Goal: Task Accomplishment & Management: Complete application form

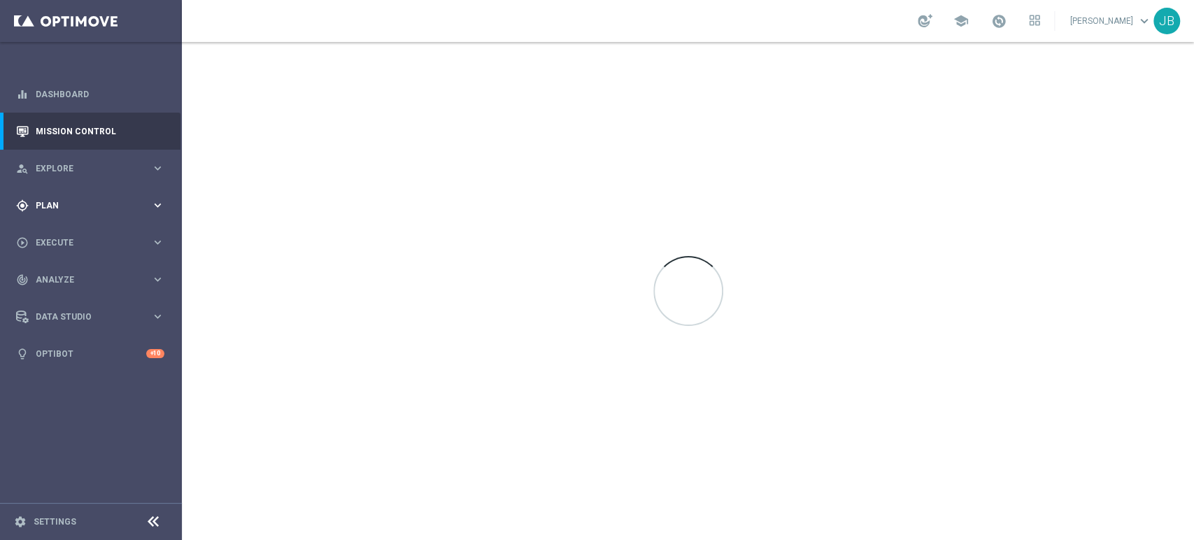
click at [122, 203] on span "Plan" at bounding box center [93, 205] width 115 height 8
click at [101, 233] on link "Target Groups" at bounding box center [90, 234] width 109 height 11
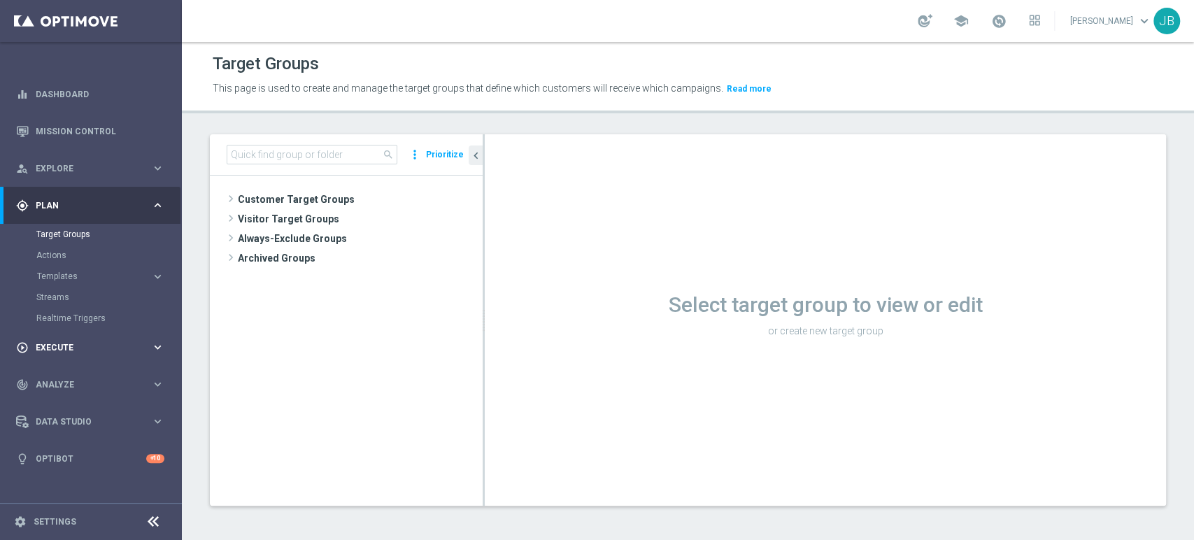
click at [105, 347] on span "Execute" at bounding box center [93, 347] width 115 height 8
click at [89, 273] on link "Campaign Builder" at bounding box center [90, 271] width 109 height 11
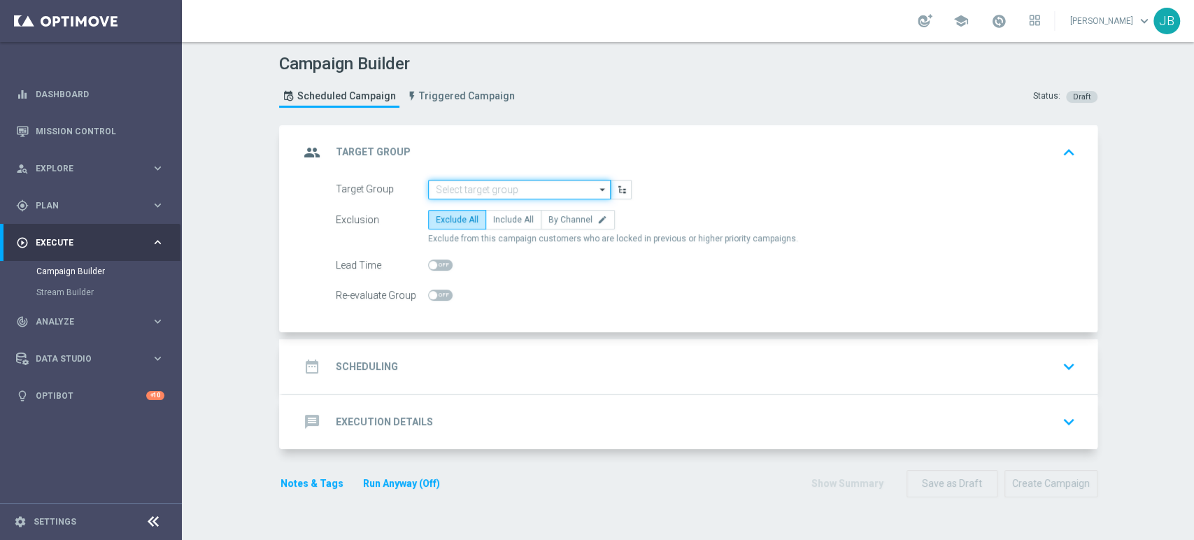
click at [474, 189] on input at bounding box center [519, 190] width 182 height 20
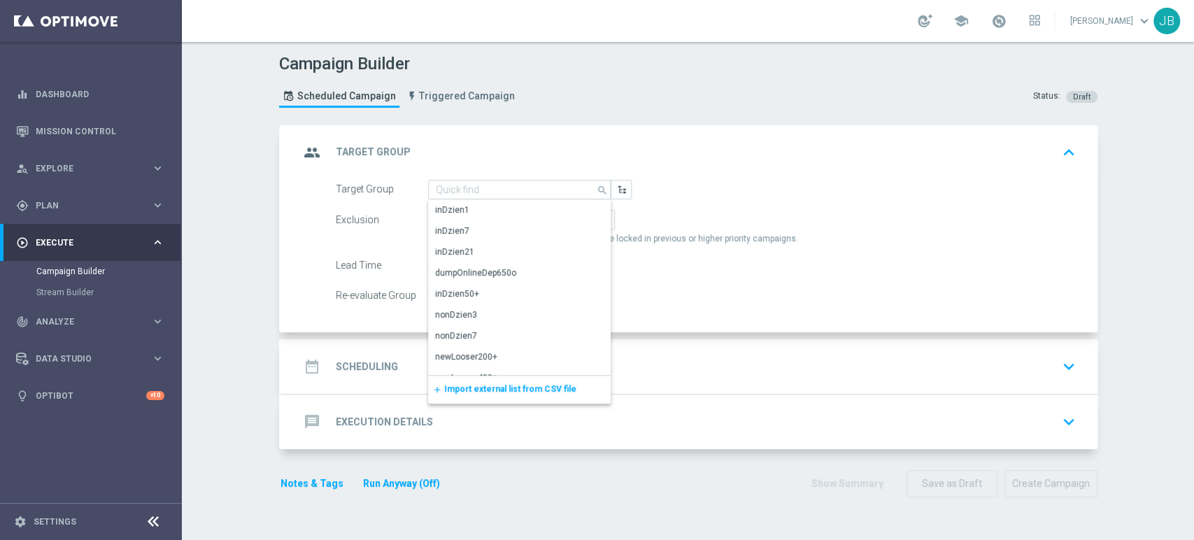
click at [487, 390] on span "Import external list from CSV file" at bounding box center [510, 389] width 132 height 10
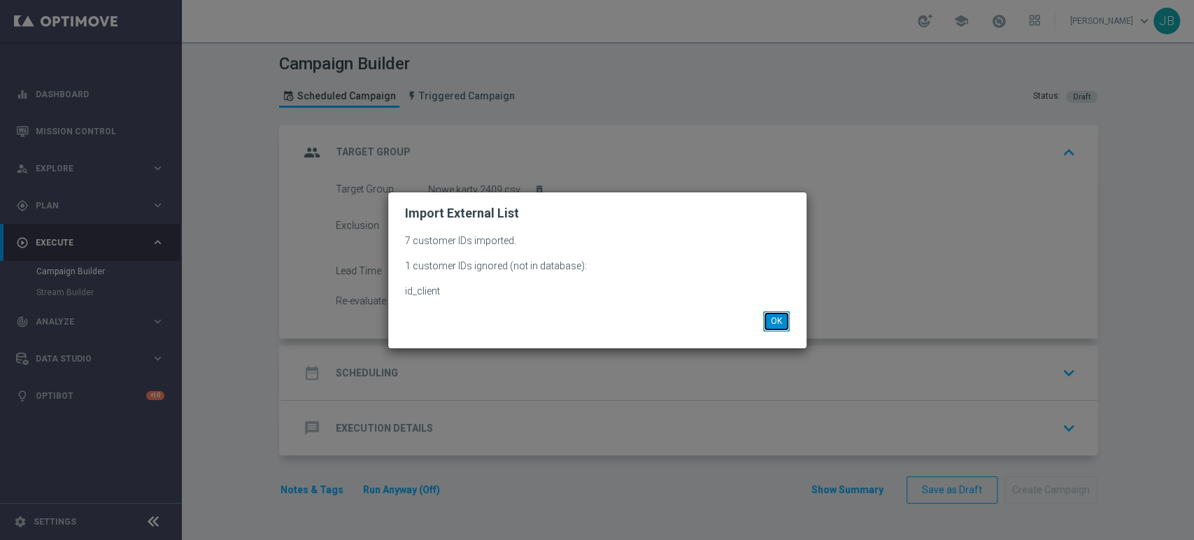
click at [779, 321] on button "OK" at bounding box center [776, 321] width 27 height 20
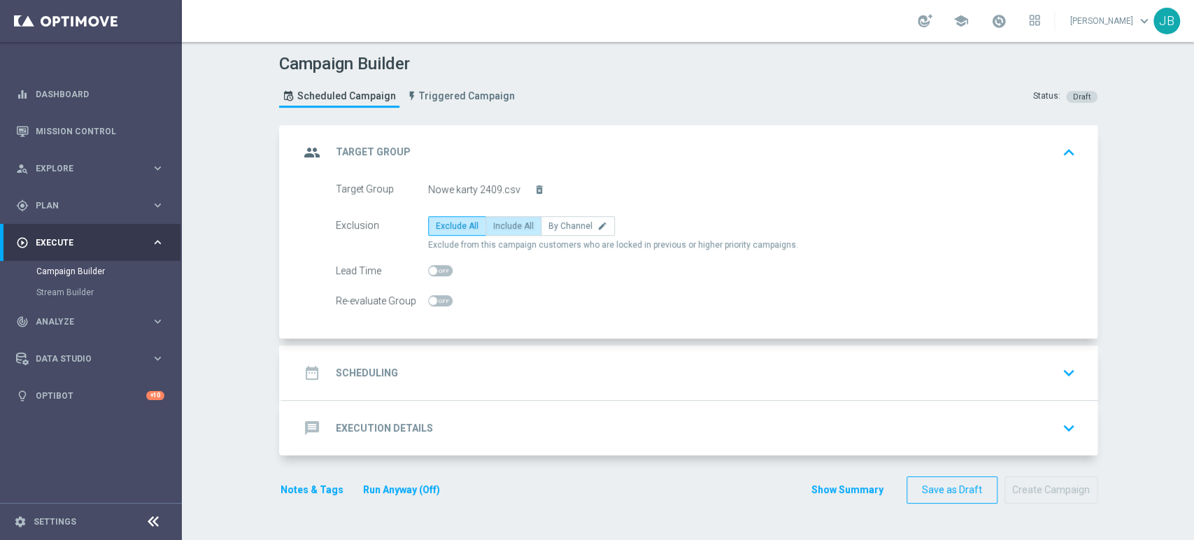
click at [509, 227] on span "Include All" at bounding box center [513, 226] width 41 height 10
click at [502, 227] on input "Include All" at bounding box center [497, 228] width 9 height 9
radio input "true"
click at [445, 359] on div "date_range Scheduling keyboard_arrow_down" at bounding box center [689, 372] width 781 height 27
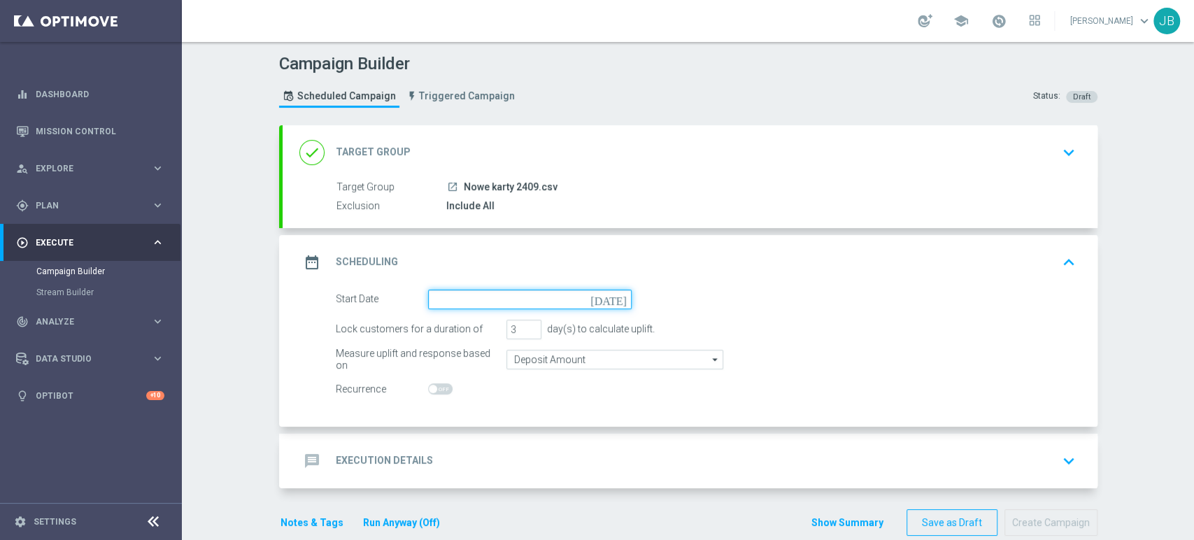
click at [459, 306] on input at bounding box center [529, 299] width 203 height 20
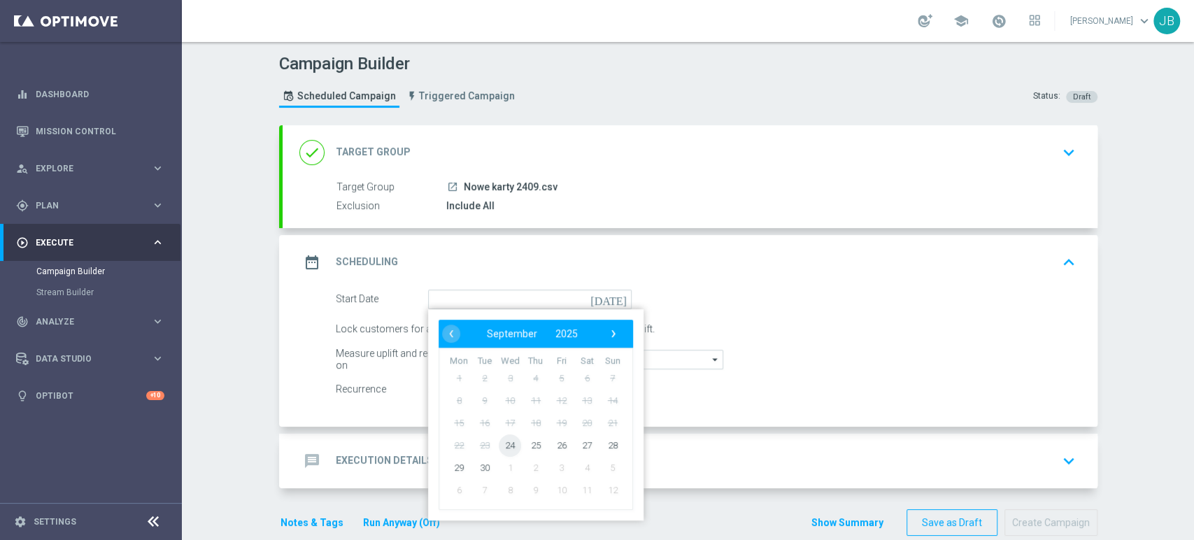
click at [508, 444] on span "24" at bounding box center [510, 445] width 22 height 22
type input "[DATE]"
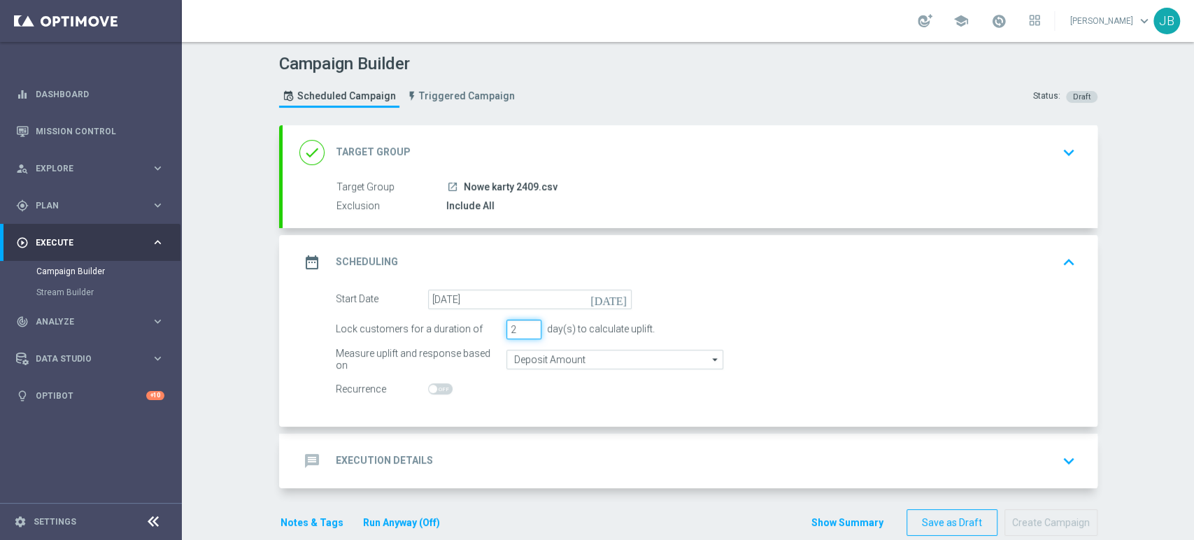
click at [521, 331] on input "2" at bounding box center [523, 330] width 35 height 20
type input "1"
click at [521, 331] on input "1" at bounding box center [523, 330] width 35 height 20
click at [479, 457] on div "message Execution Details keyboard_arrow_down" at bounding box center [689, 460] width 781 height 27
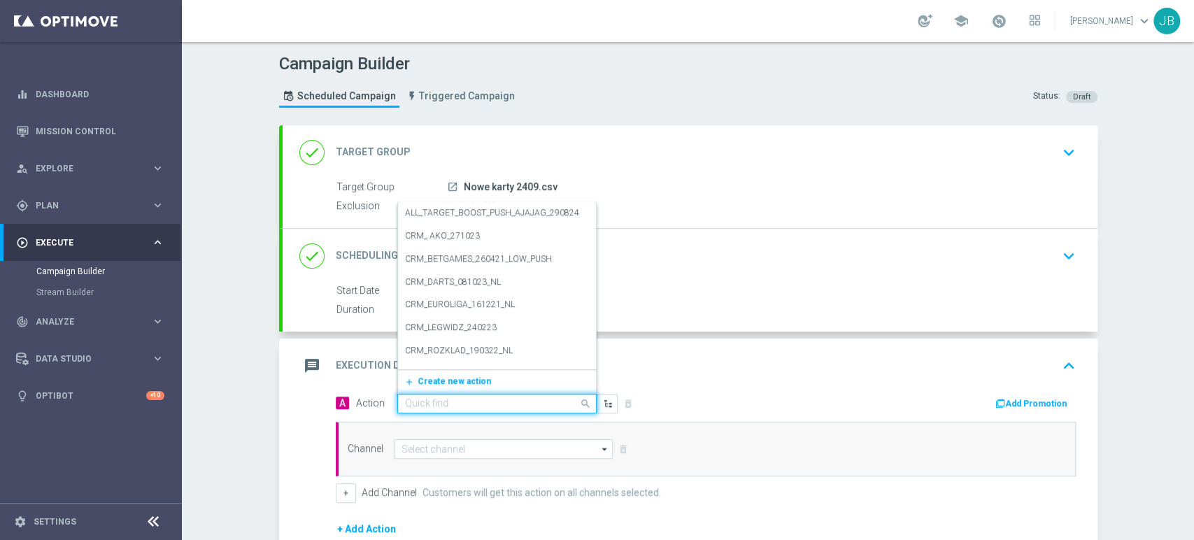
click at [464, 403] on input "text" at bounding box center [483, 404] width 156 height 12
click at [408, 400] on input "text" at bounding box center [483, 404] width 156 height 12
paste input "(LPZ - SMS) nowy klient powitanie_24012024"
type input "(LPZ - SMS) nowy klient powitanie_24012024"
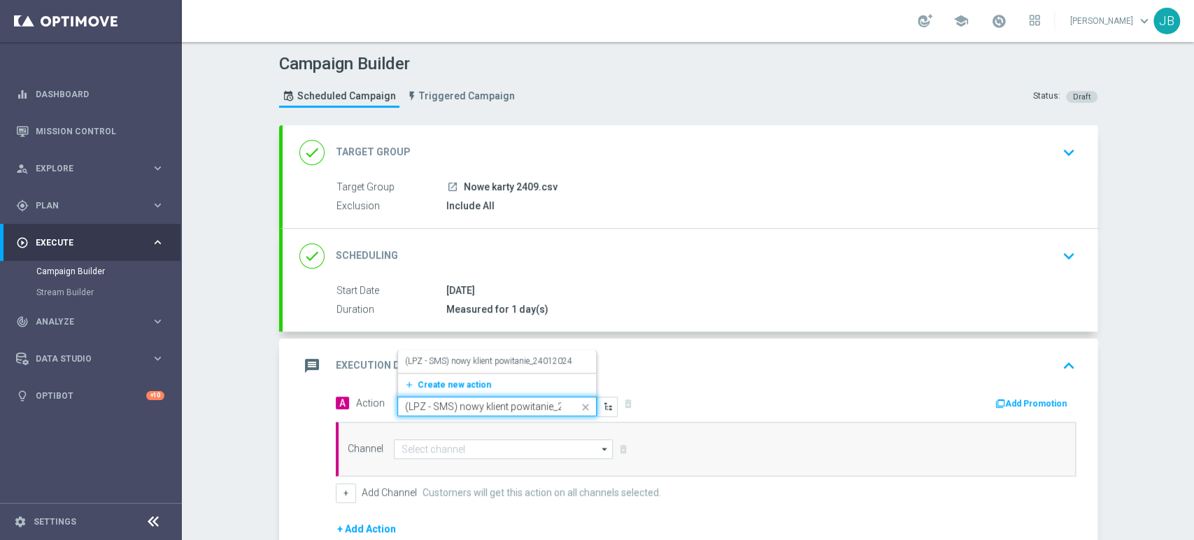
scroll to position [0, 36]
click at [434, 385] on span "Create new action" at bounding box center [453, 385] width 73 height 10
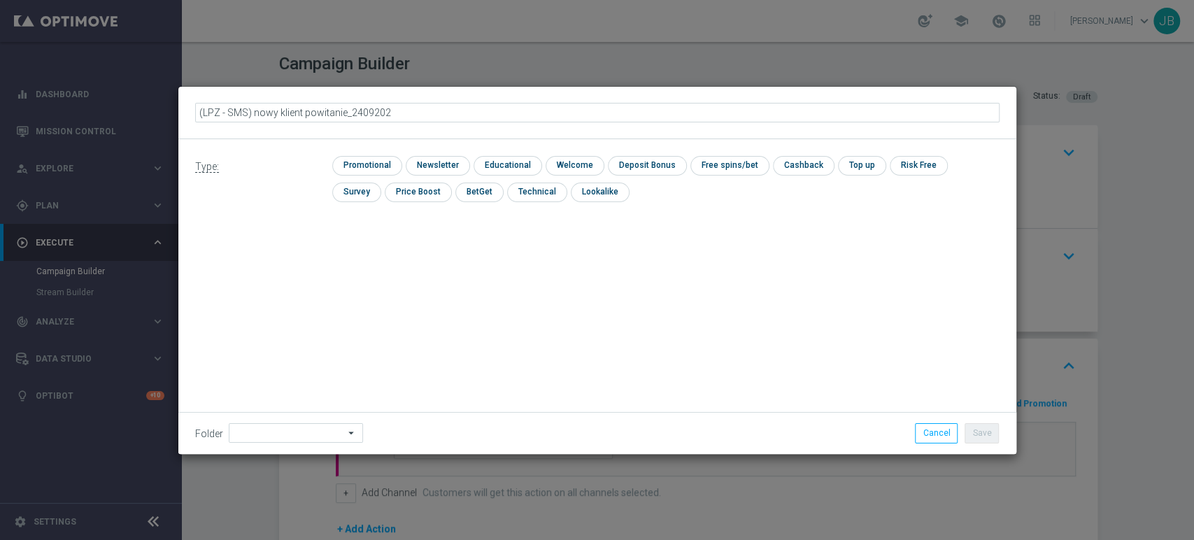
type input "(LPZ - SMS) nowy klient powitanie_24092025"
click at [436, 156] on input "checkbox" at bounding box center [436, 165] width 61 height 19
checkbox input "true"
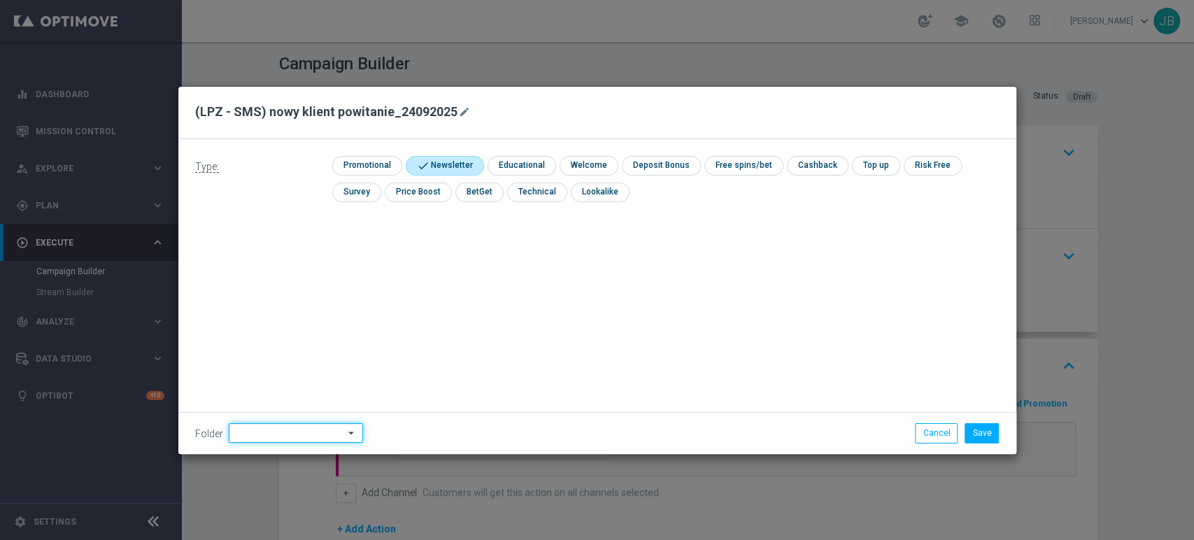
click at [271, 437] on input at bounding box center [296, 433] width 134 height 20
click at [284, 296] on div "[PERSON_NAME]" at bounding box center [294, 291] width 130 height 20
type input "[PERSON_NAME]"
click at [996, 424] on button "Save" at bounding box center [981, 433] width 34 height 20
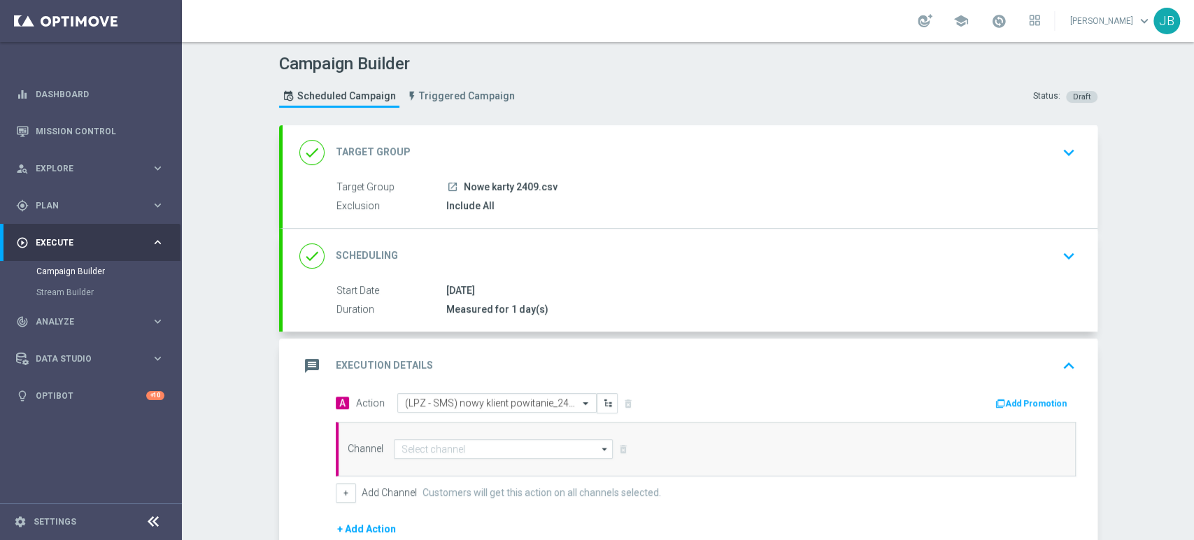
click at [515, 434] on div "Channel arrow_drop_down Show Selected 0 of 22 Target group only SMS" at bounding box center [706, 449] width 740 height 55
click at [501, 454] on input at bounding box center [504, 449] width 220 height 20
click at [498, 459] on div "SMS" at bounding box center [504, 469] width 220 height 20
type input "SMS"
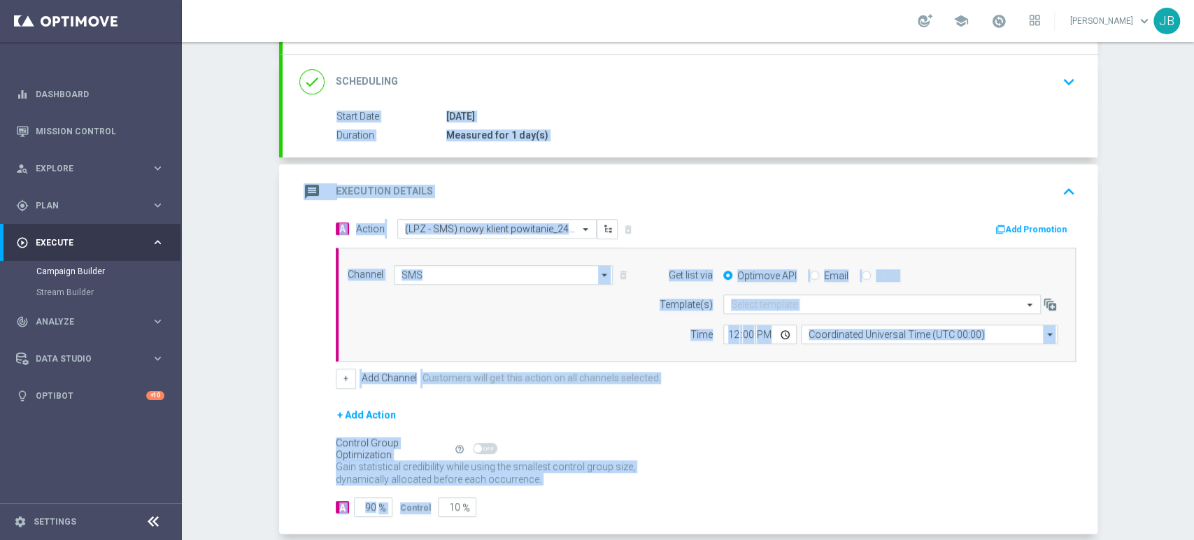
scroll to position [241, 0]
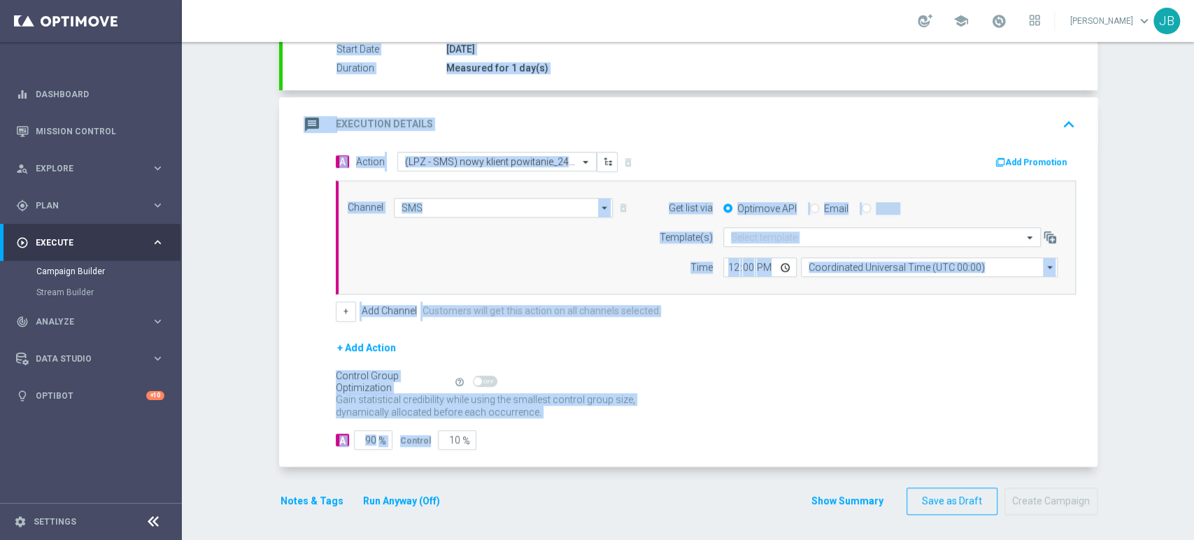
drag, startPoint x: 1192, startPoint y: 249, endPoint x: 1192, endPoint y: 434, distance: 185.3
click at [1192, 434] on div "Campaign Builder Scheduled Campaign Triggered Campaign Status: Draft done Targe…" at bounding box center [688, 291] width 1012 height 498
click at [747, 413] on div "Gain statistical credibility while using the smallest control group size, dynam…" at bounding box center [706, 406] width 740 height 34
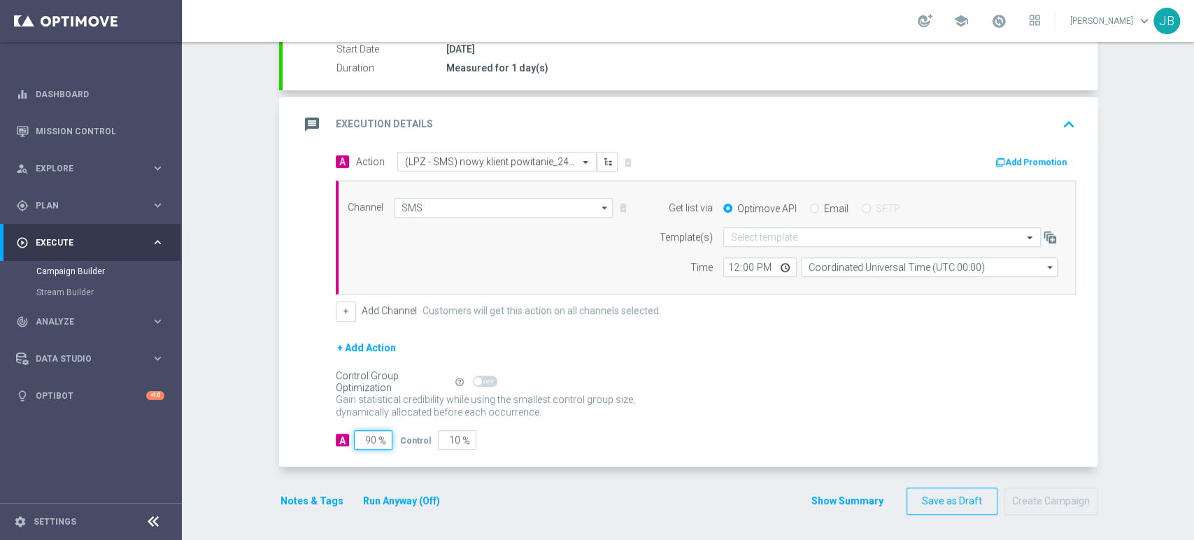
click at [361, 430] on input "90" at bounding box center [373, 440] width 38 height 20
type input "0"
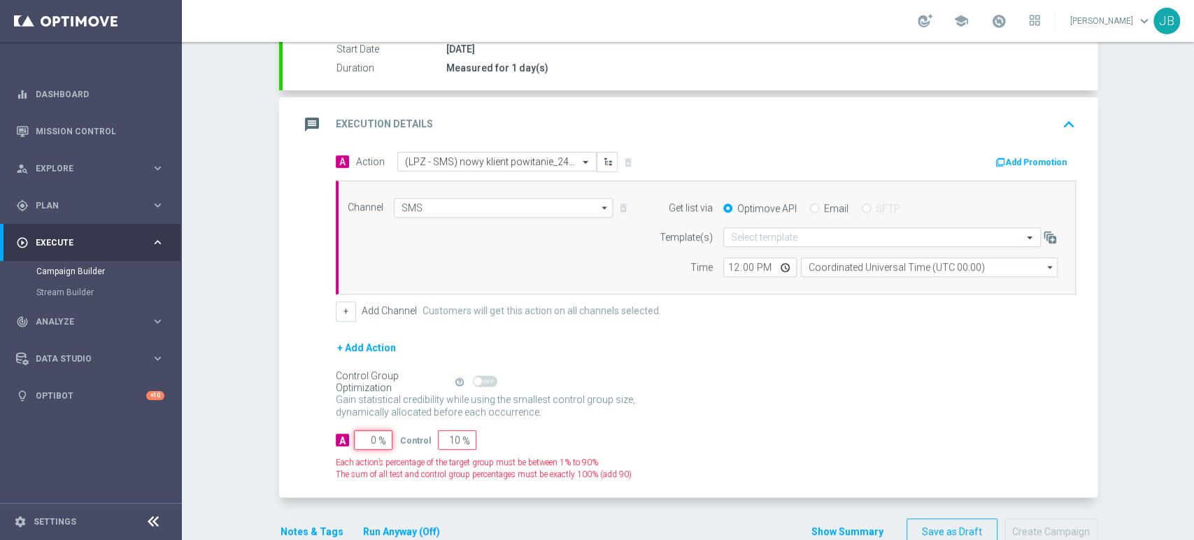
type input "100"
type input "0"
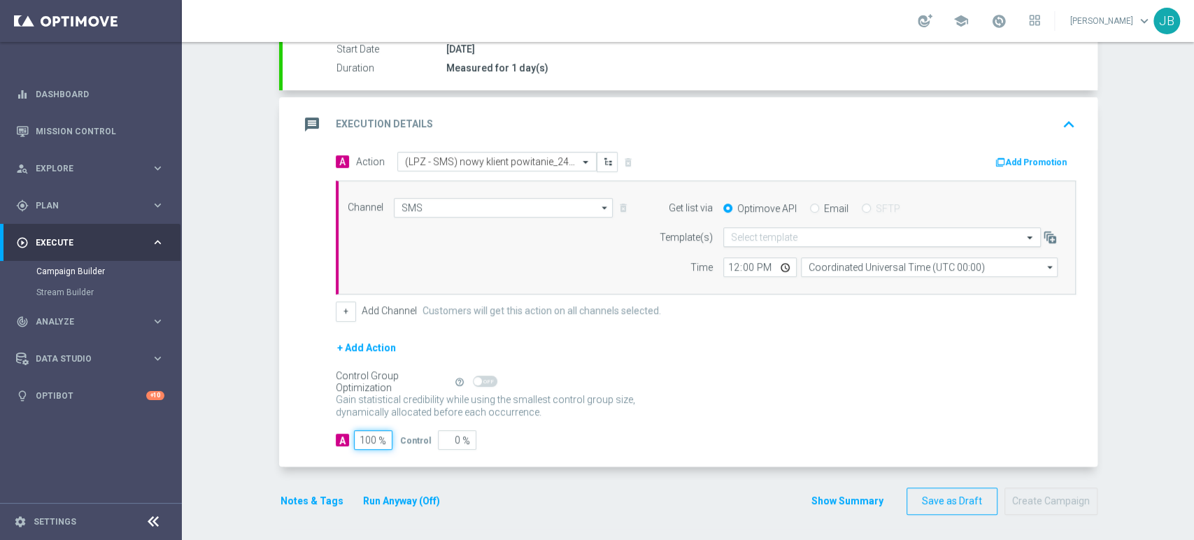
type input "100"
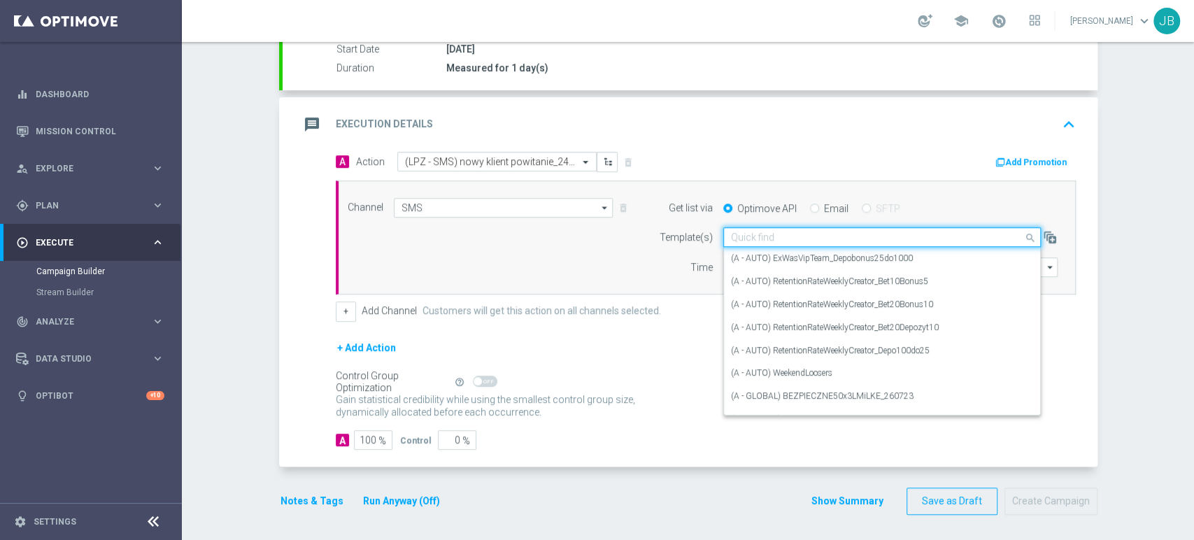
click at [745, 234] on input "text" at bounding box center [868, 237] width 274 height 12
paste input "(LPZ - SMS) nowy klient powitanie_24012024"
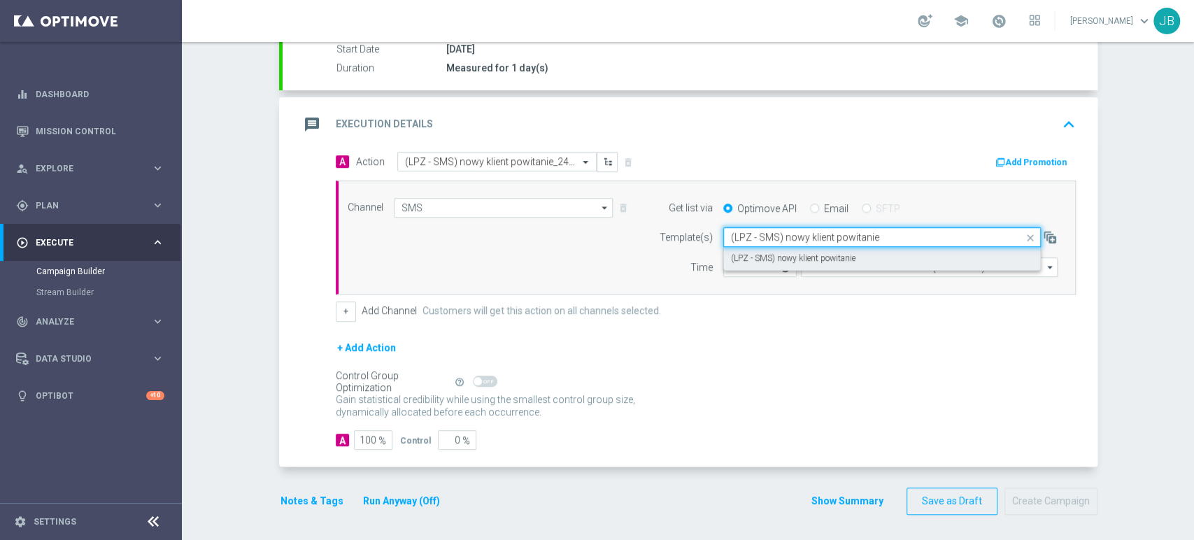
click at [733, 257] on label "(LPZ - SMS) nowy klient powitanie" at bounding box center [793, 258] width 124 height 12
type input "(LPZ - SMS) nowy klient powitanie"
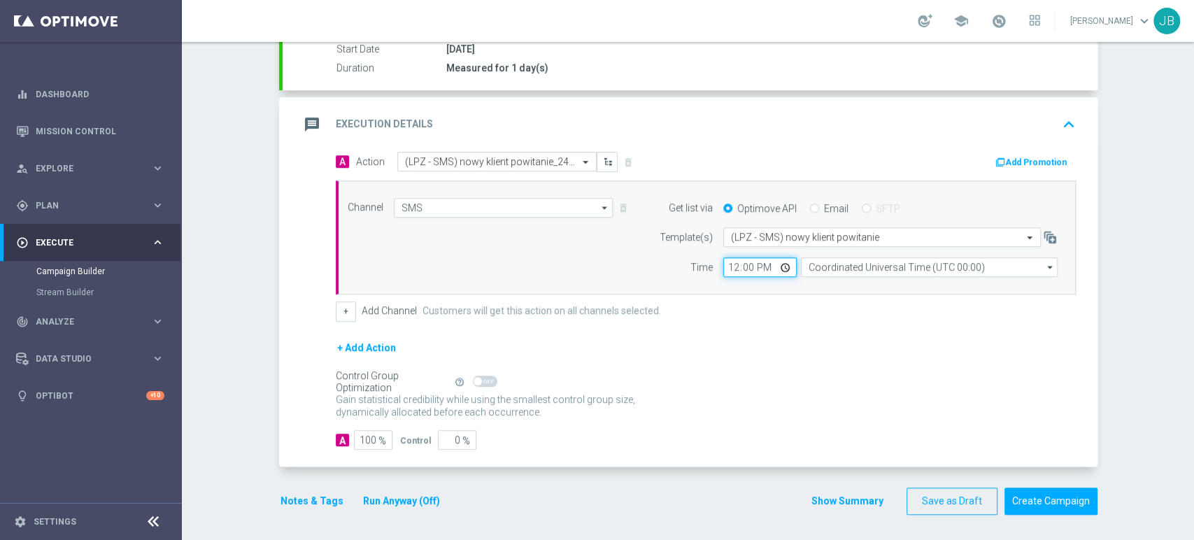
click at [728, 262] on input "12:00" at bounding box center [759, 267] width 73 height 20
type input "09:11"
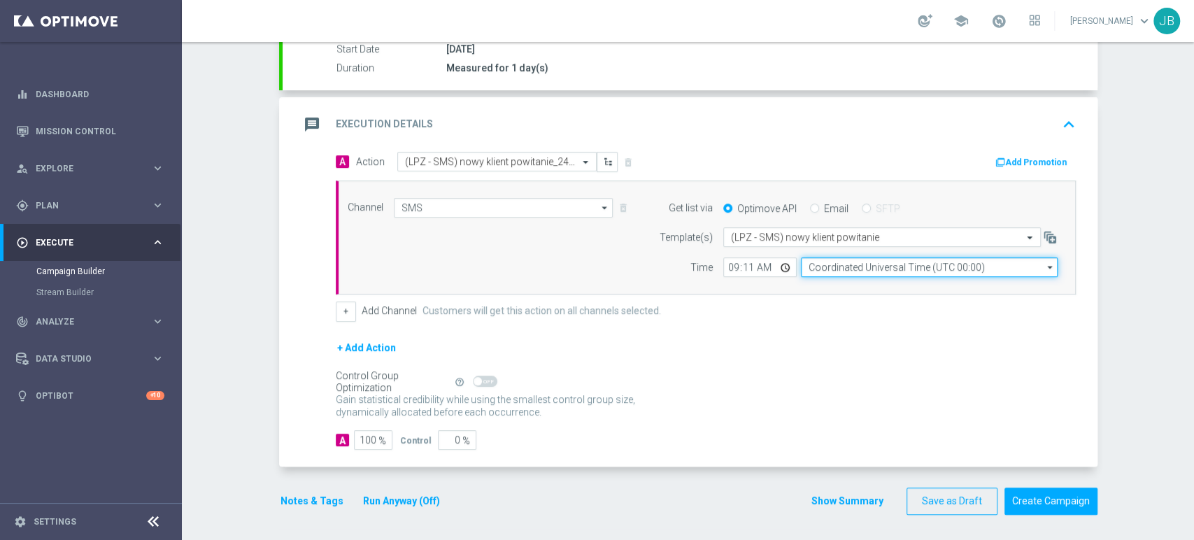
click at [909, 262] on input "Coordinated Universal Time (UTC 00:00)" at bounding box center [929, 267] width 257 height 20
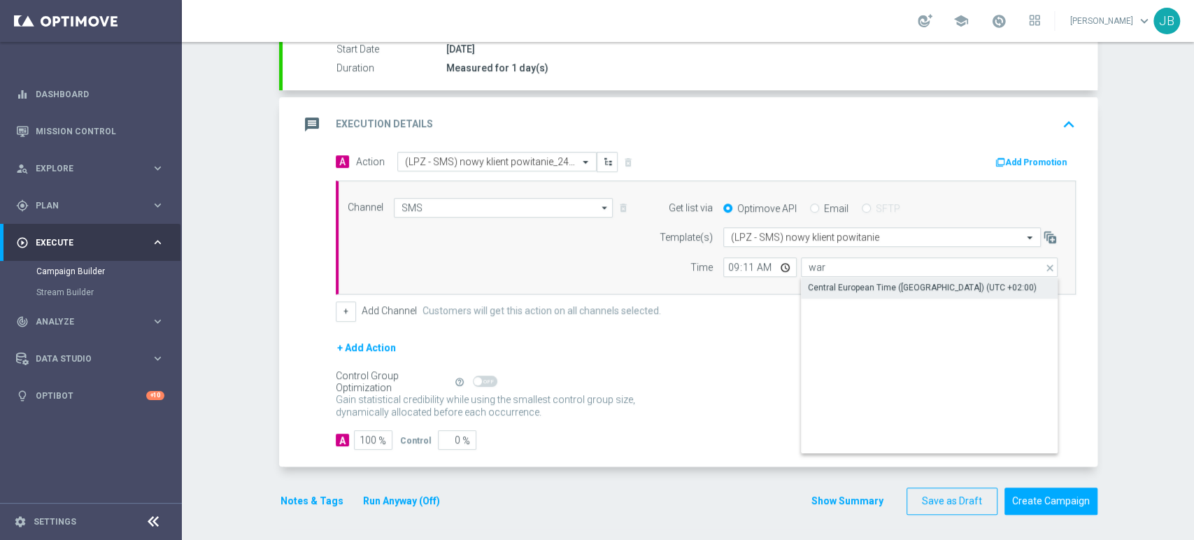
click at [896, 289] on div "Central European Time ([GEOGRAPHIC_DATA]) (UTC +02:00)" at bounding box center [922, 287] width 229 height 13
type input "Central European Time ([GEOGRAPHIC_DATA]) (UTC +02:00)"
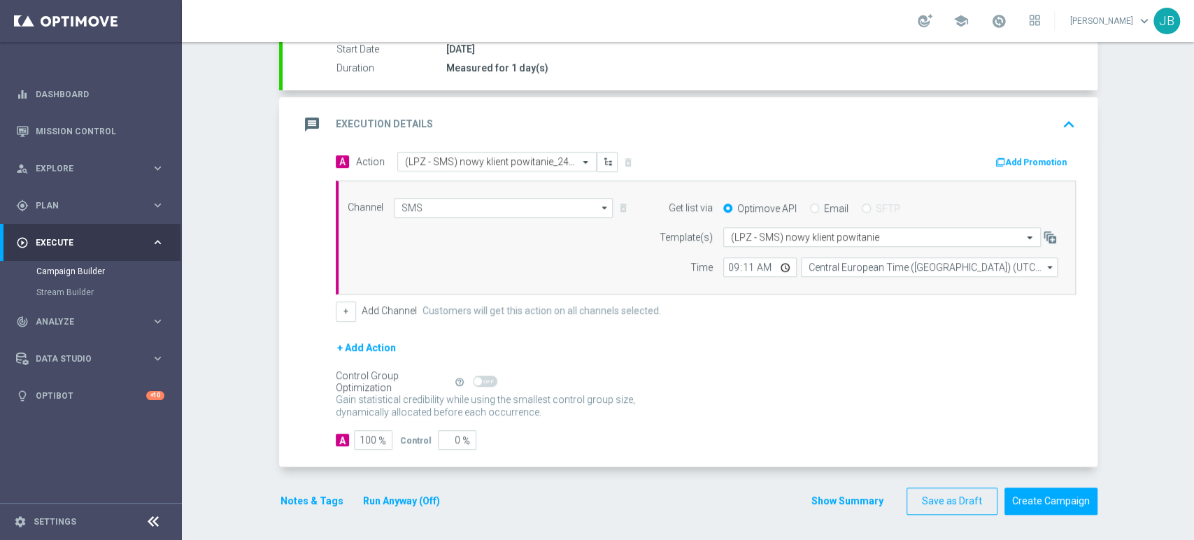
click at [1192, 140] on div "Campaign Builder Scheduled Campaign Triggered Campaign Status: Draft done Targe…" at bounding box center [688, 291] width 1012 height 498
click at [1068, 506] on button "Create Campaign" at bounding box center [1050, 500] width 93 height 27
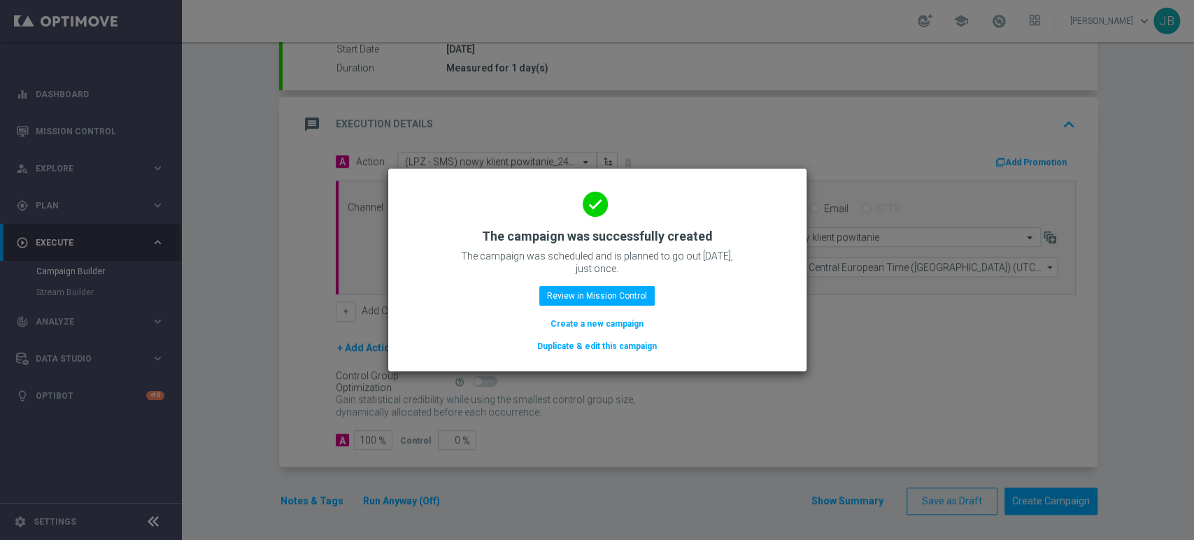
click at [574, 325] on button "Create a new campaign" at bounding box center [597, 323] width 96 height 15
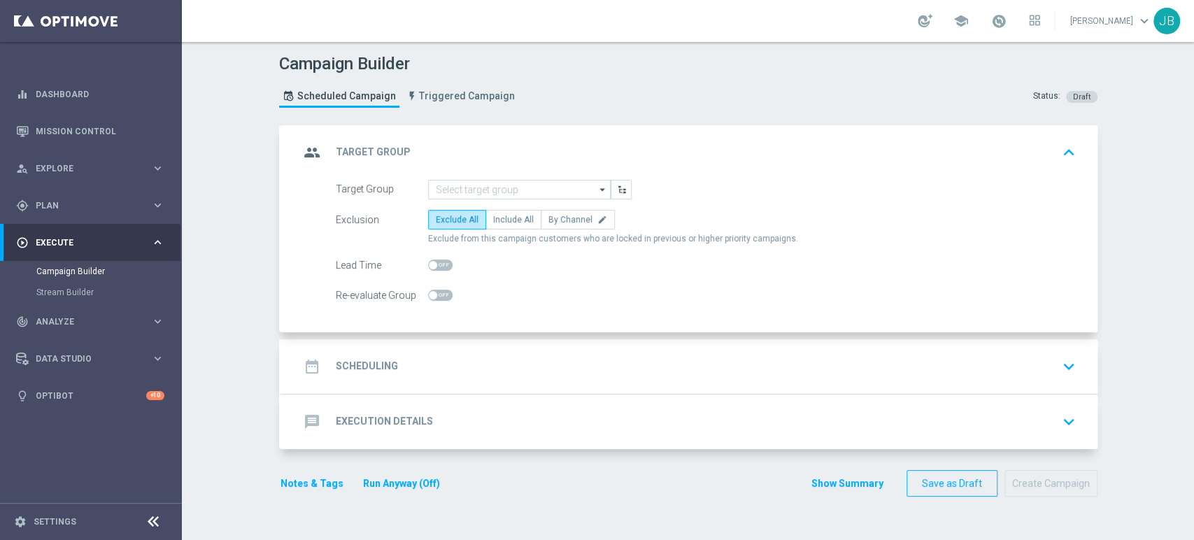
scroll to position [0, 0]
click at [405, 417] on h2 "Execution Details" at bounding box center [384, 421] width 97 height 13
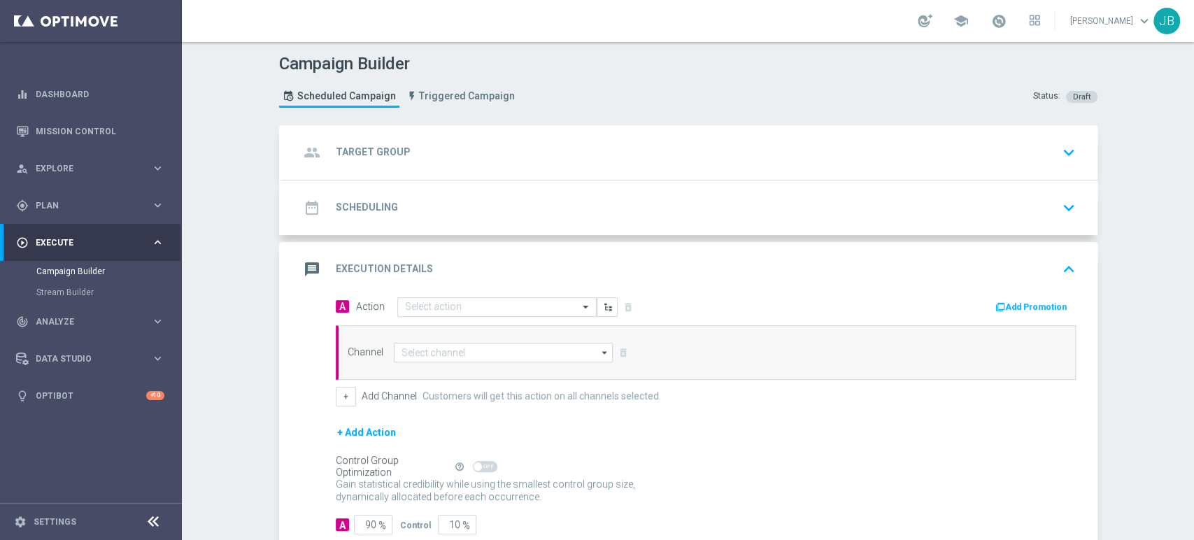
click at [543, 361] on div "Channel arrow_drop_down Show Selected 0 of 22 Target group only SMS" at bounding box center [706, 352] width 740 height 55
click at [541, 359] on input at bounding box center [504, 353] width 220 height 20
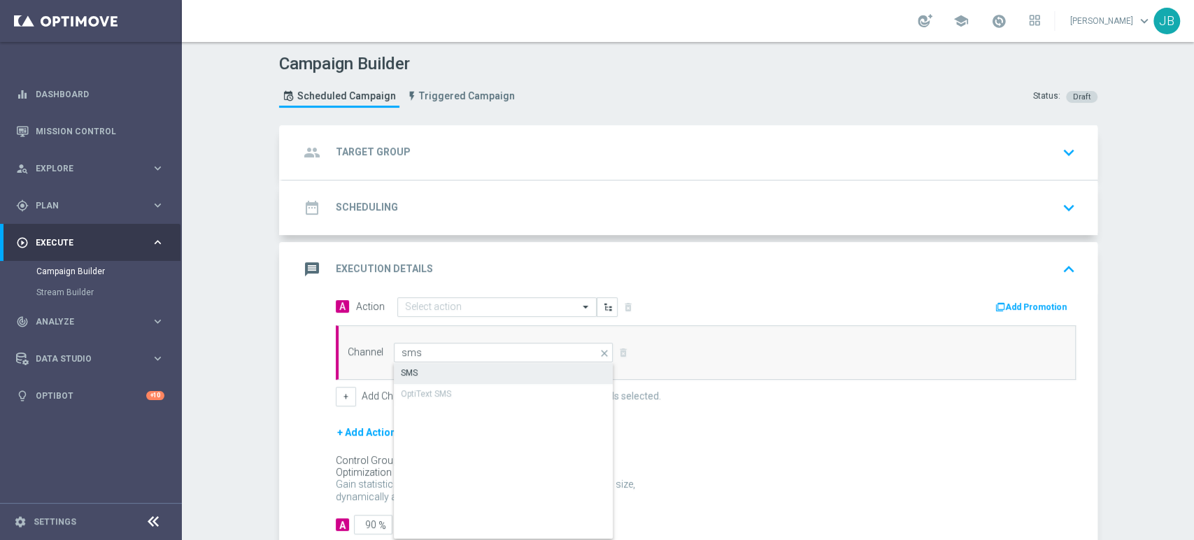
click at [537, 365] on div "SMS" at bounding box center [504, 373] width 220 height 20
type input "SMS"
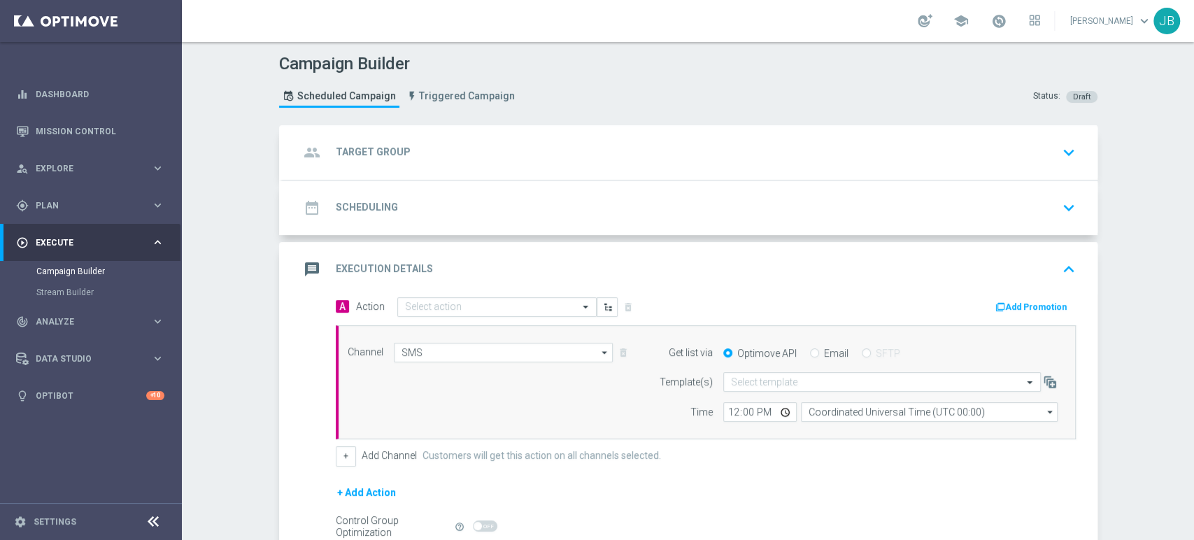
click at [784, 370] on form "Get list via Optimove API Email SFTP Template(s) Select template Time 12:00 Coo…" at bounding box center [855, 383] width 406 height 80
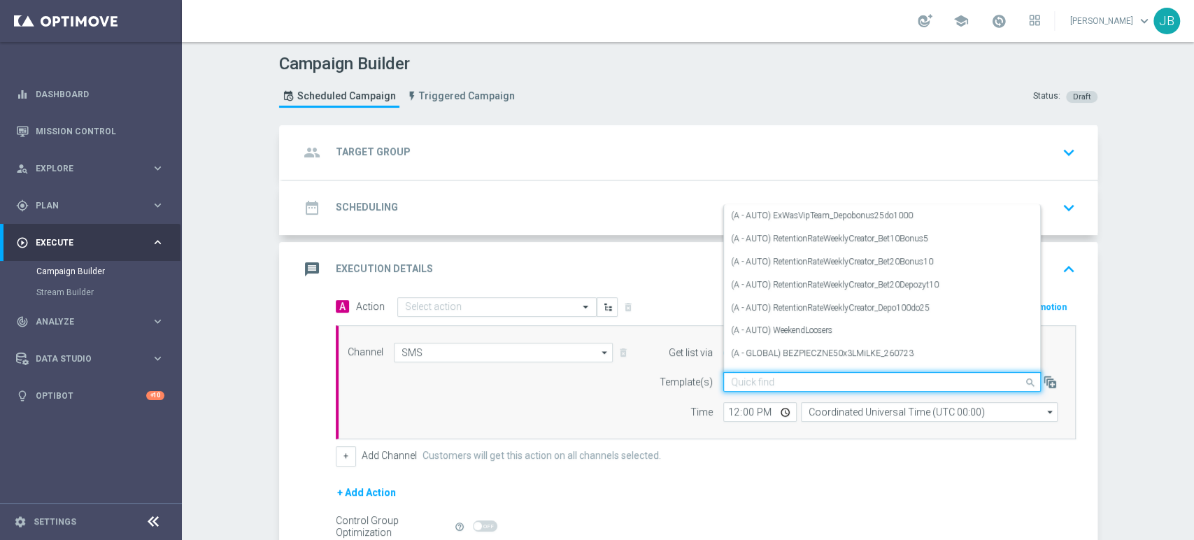
click at [765, 385] on input "text" at bounding box center [868, 382] width 274 height 12
paste input "(LPZ - TARGET) Welcome Bonus_24092025"
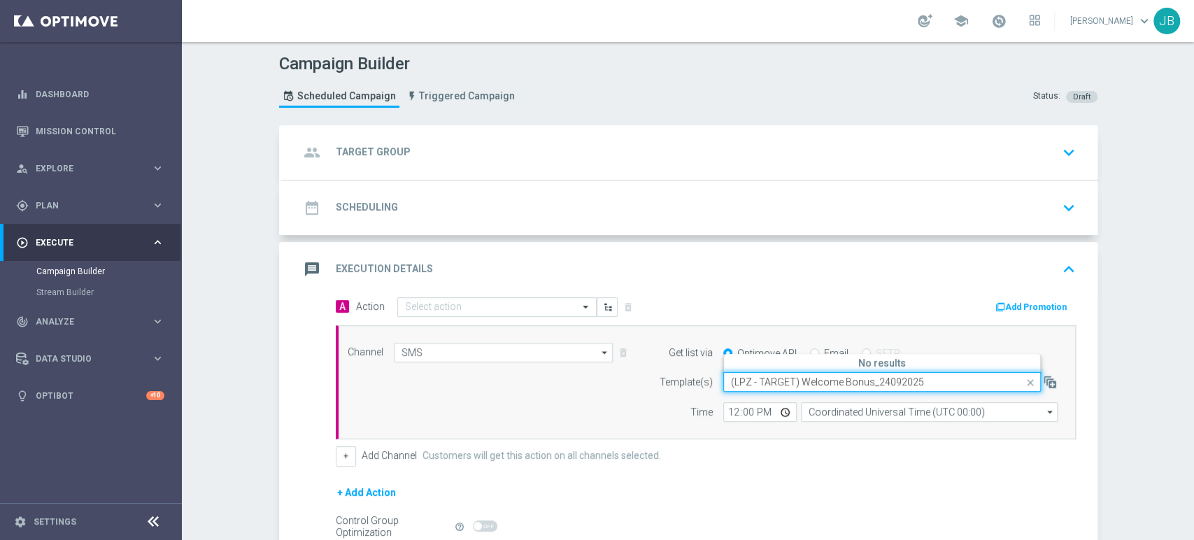
click at [737, 385] on input "(LPZ - TARGET) Welcome Bonus_24092025" at bounding box center [868, 382] width 274 height 12
click at [739, 357] on label "(LPZ - TARGET) Welcome Bonus_24092025" at bounding box center [812, 360] width 162 height 12
type input "(LPZ - TARGET) Welcome Bonus_24092025"
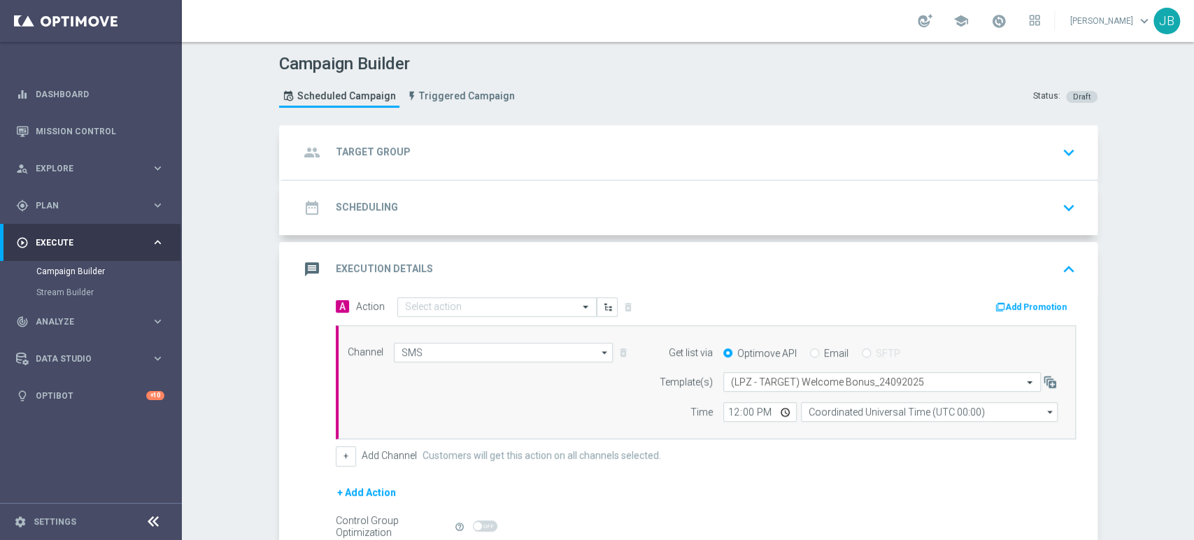
click at [601, 158] on div "group Target Group keyboard_arrow_down" at bounding box center [689, 152] width 781 height 27
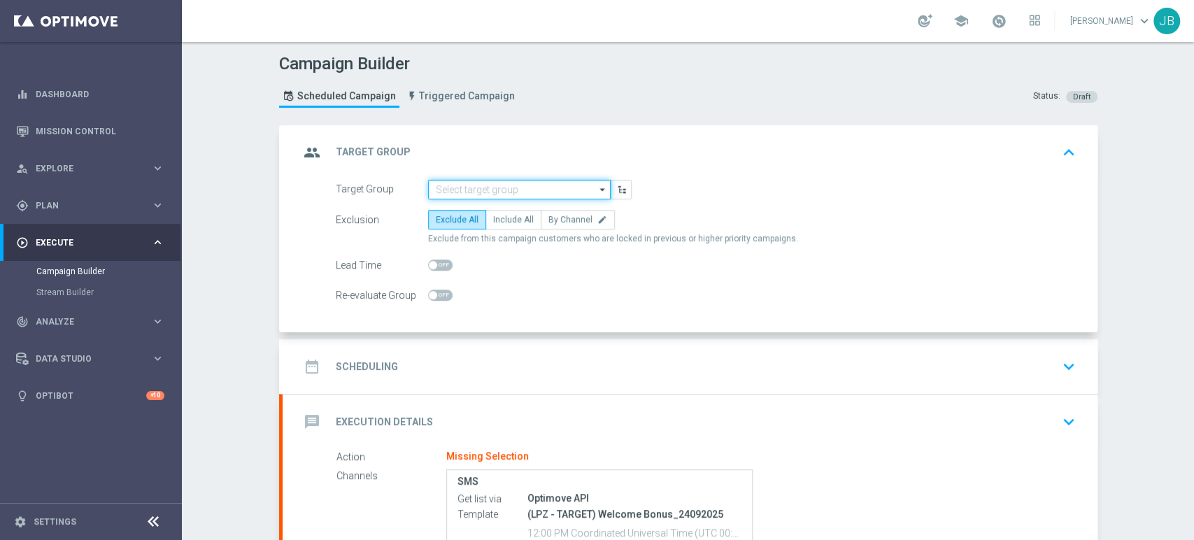
click at [507, 194] on input at bounding box center [519, 190] width 182 height 20
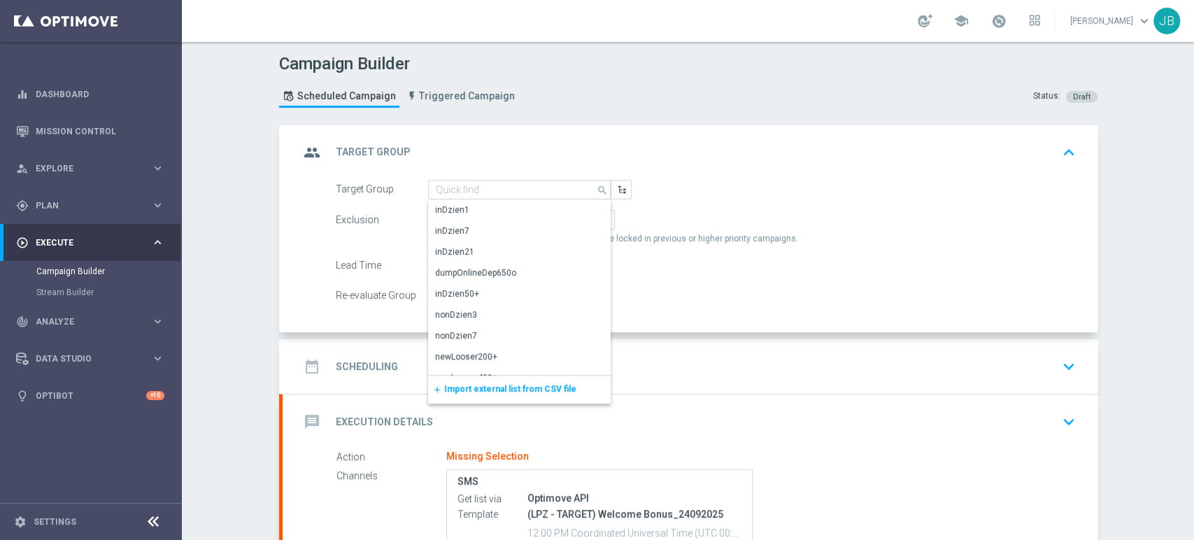
click at [503, 385] on span "Import external list from CSV file" at bounding box center [510, 389] width 132 height 10
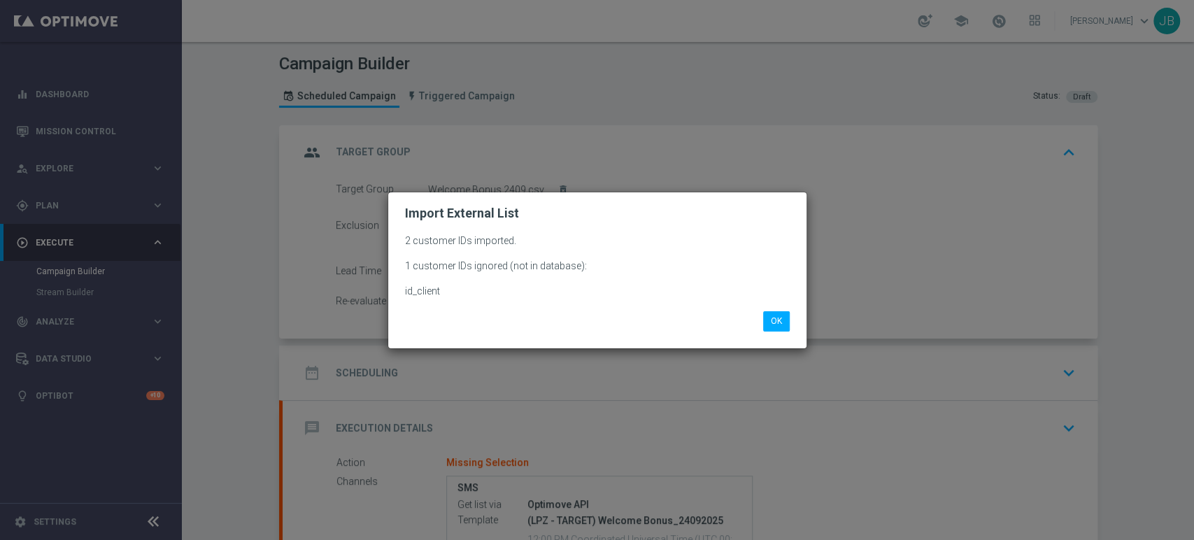
click at [759, 317] on li "OK" at bounding box center [776, 321] width 34 height 20
click at [778, 322] on button "OK" at bounding box center [776, 321] width 27 height 20
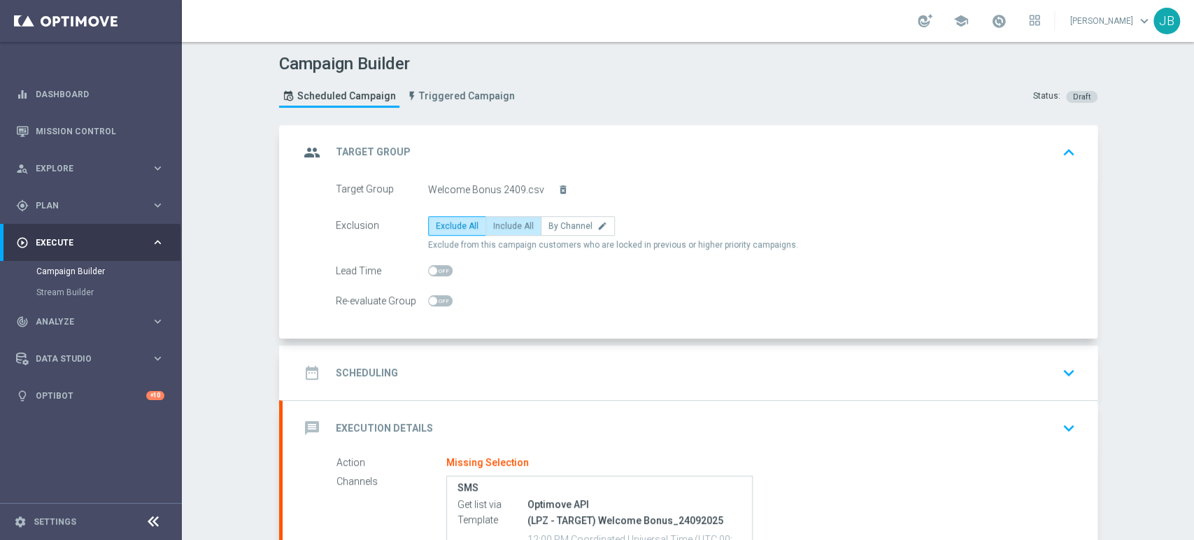
click at [493, 224] on span "Include All" at bounding box center [513, 226] width 41 height 10
click at [493, 224] on input "Include All" at bounding box center [497, 228] width 9 height 9
radio input "true"
click at [634, 385] on div "date_range Scheduling keyboard_arrow_down" at bounding box center [689, 372] width 815 height 55
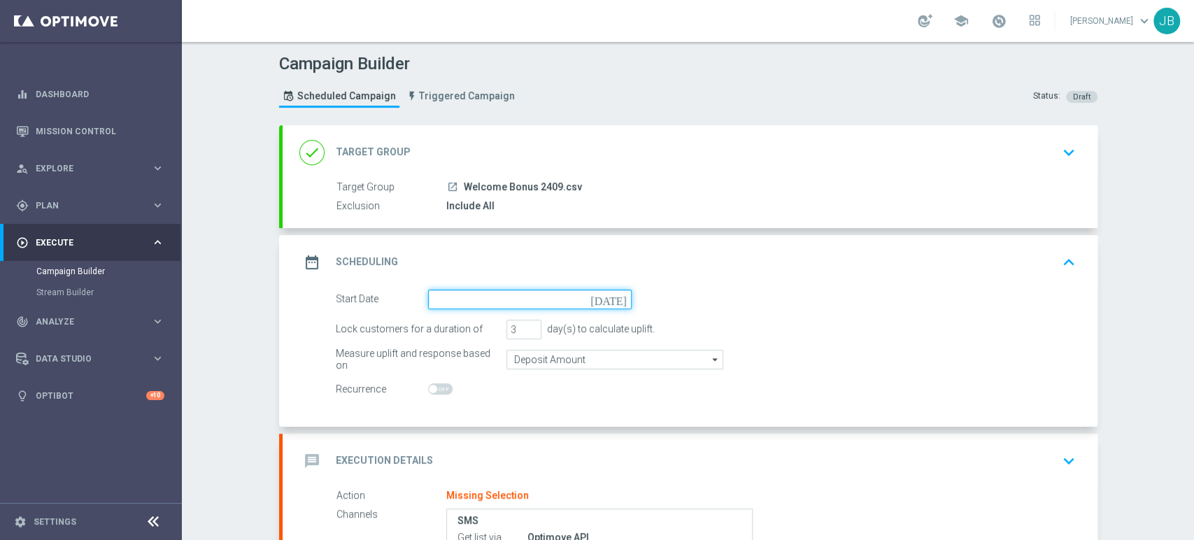
click at [482, 298] on input at bounding box center [529, 299] width 203 height 20
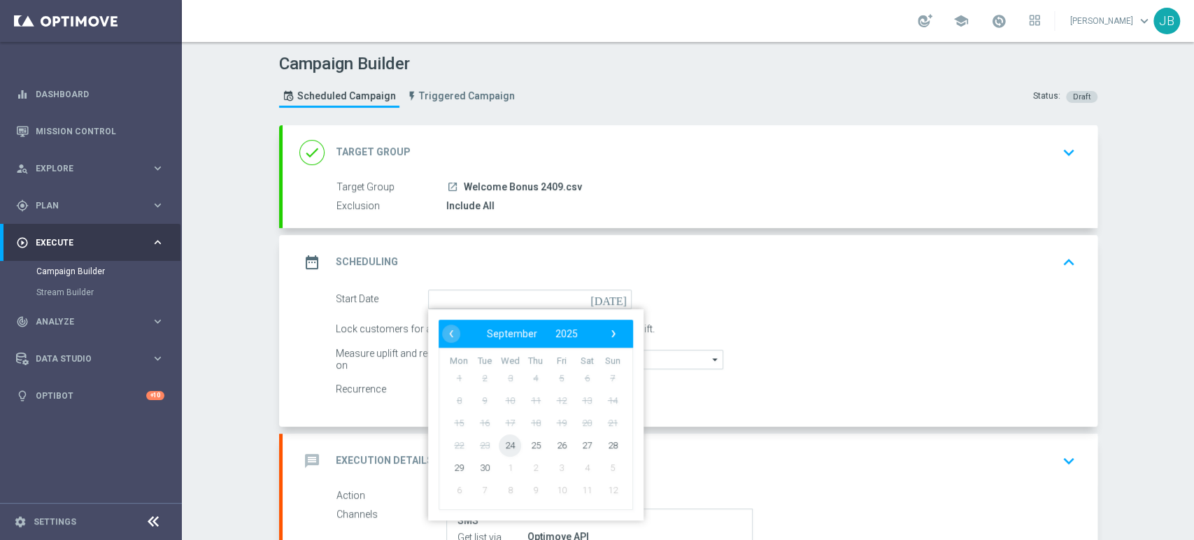
click at [503, 439] on span "24" at bounding box center [510, 445] width 22 height 22
type input "[DATE]"
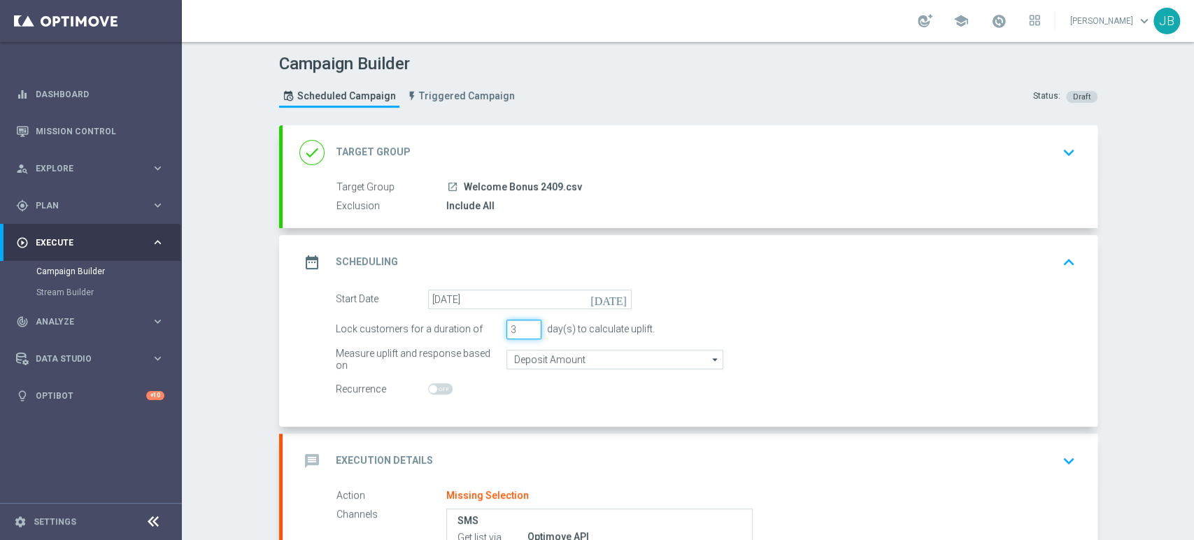
click at [524, 337] on input "3" at bounding box center [523, 330] width 35 height 20
click at [526, 334] on input "3" at bounding box center [523, 330] width 35 height 20
click at [524, 330] on input "2" at bounding box center [523, 330] width 35 height 20
type input "1"
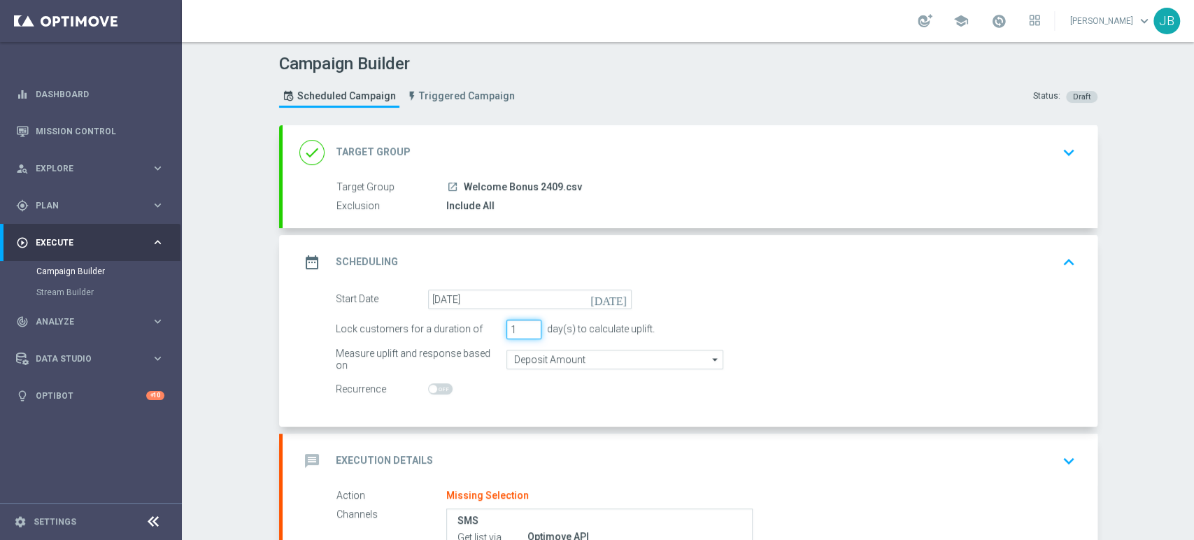
click at [524, 330] on input "1" at bounding box center [523, 330] width 35 height 20
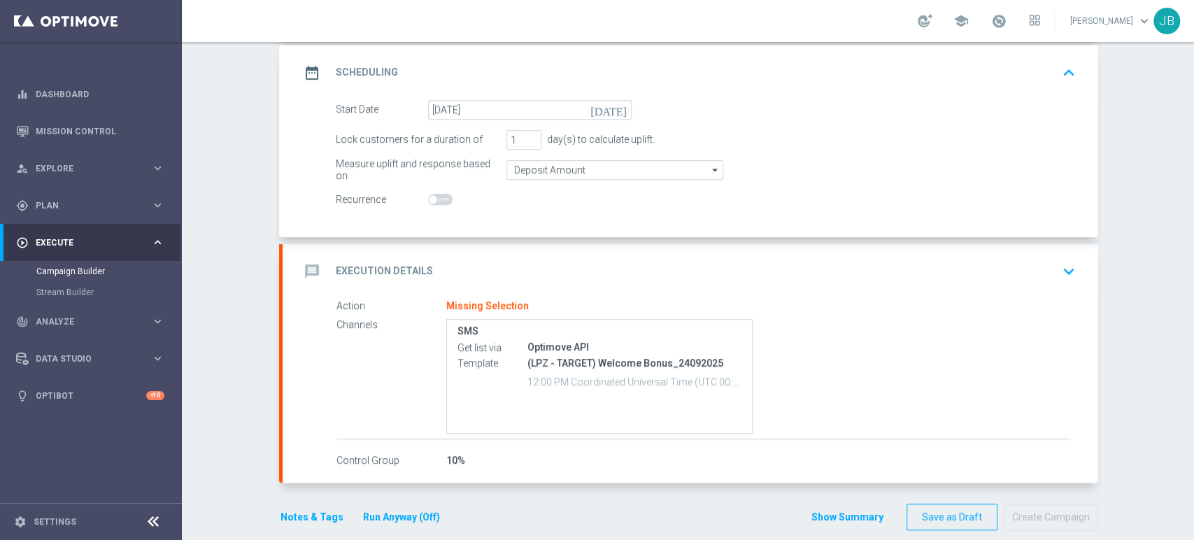
click at [1192, 465] on div "Campaign Builder Scheduled Campaign Triggered Campaign Status: Draft done Targe…" at bounding box center [688, 291] width 1012 height 498
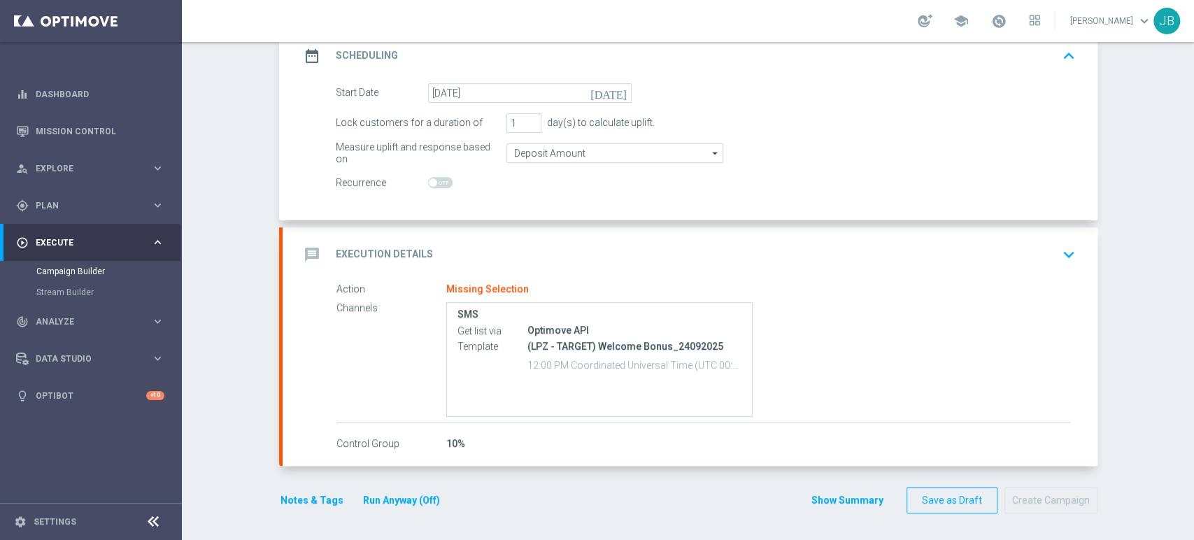
click at [669, 241] on div "message Execution Details keyboard_arrow_down" at bounding box center [689, 254] width 781 height 27
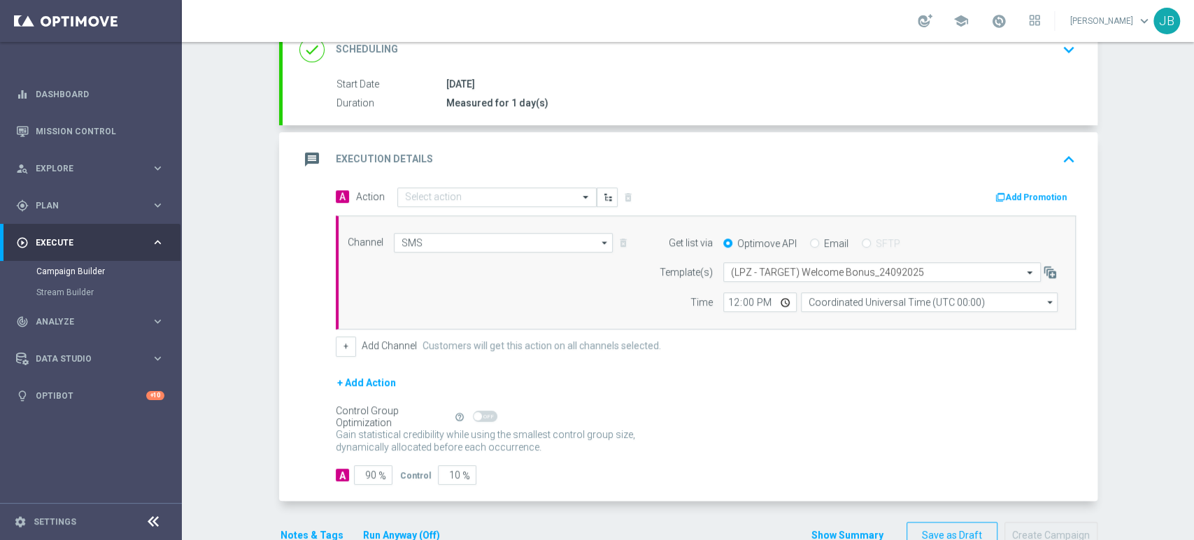
scroll to position [192, 0]
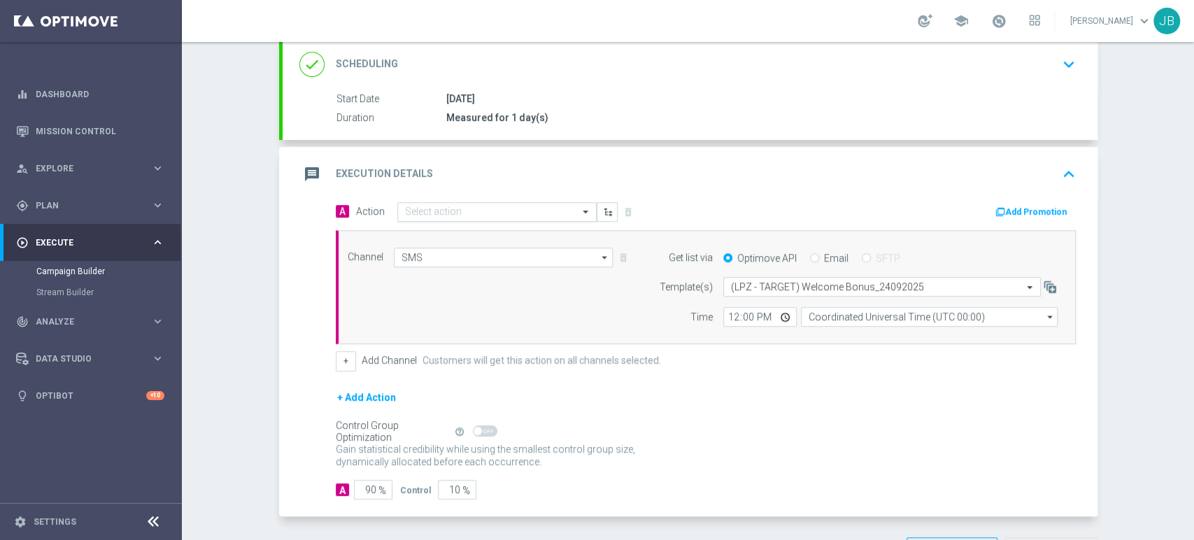
click at [483, 202] on div "Select action" at bounding box center [496, 212] width 199 height 20
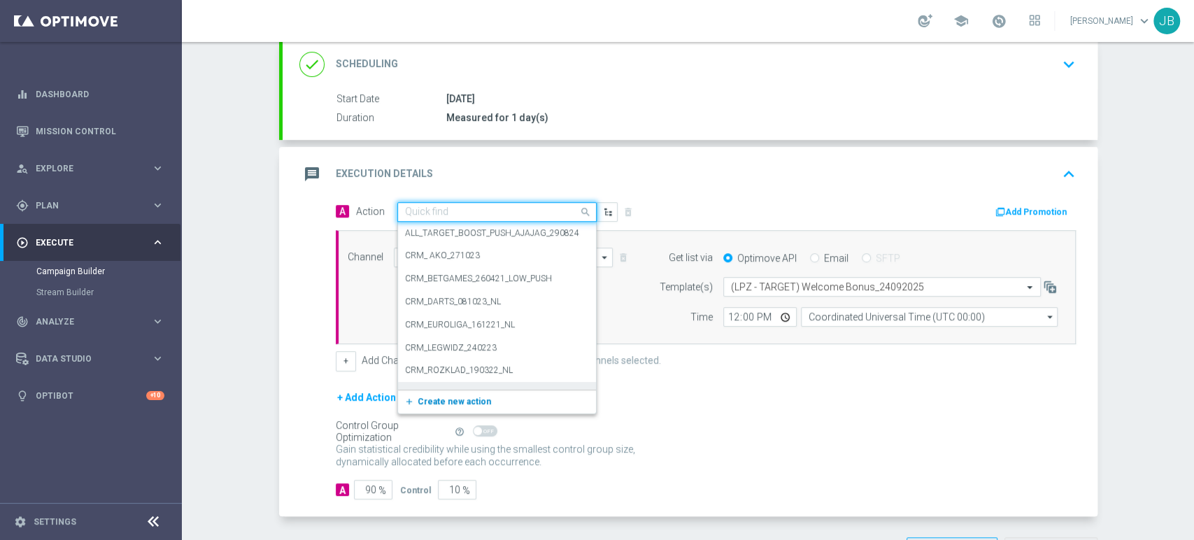
click at [420, 399] on span "Create new action" at bounding box center [453, 401] width 73 height 10
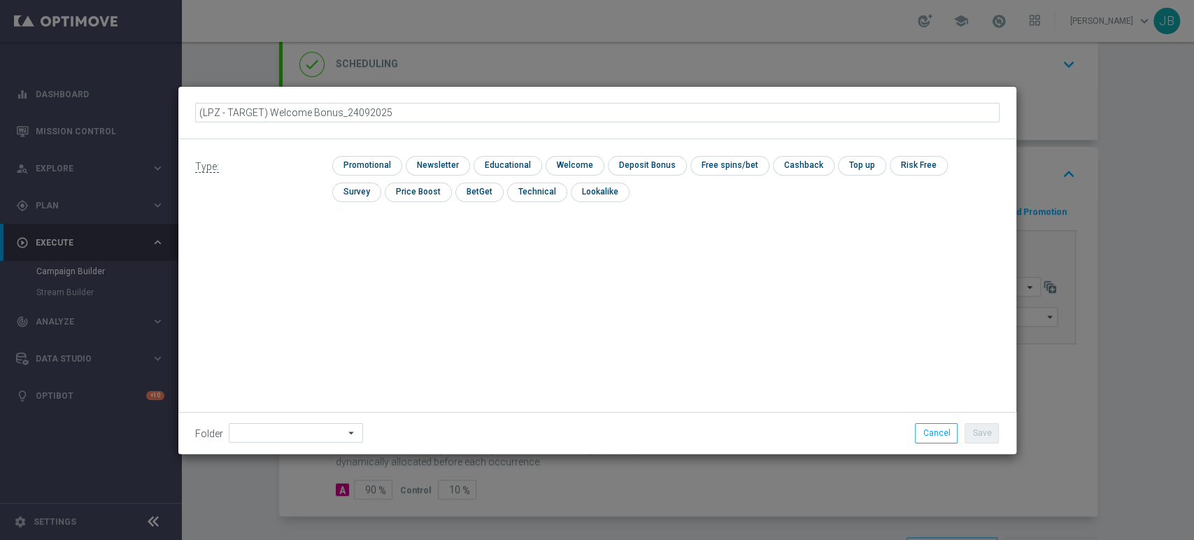
click at [224, 103] on input "(LPZ - TARGET) Welcome Bonus_24092025" at bounding box center [597, 113] width 804 height 20
type input "(LPZ - TARGET) Welcome Bonus_24092025"
click at [427, 163] on input "checkbox" at bounding box center [436, 165] width 61 height 19
checkbox input "true"
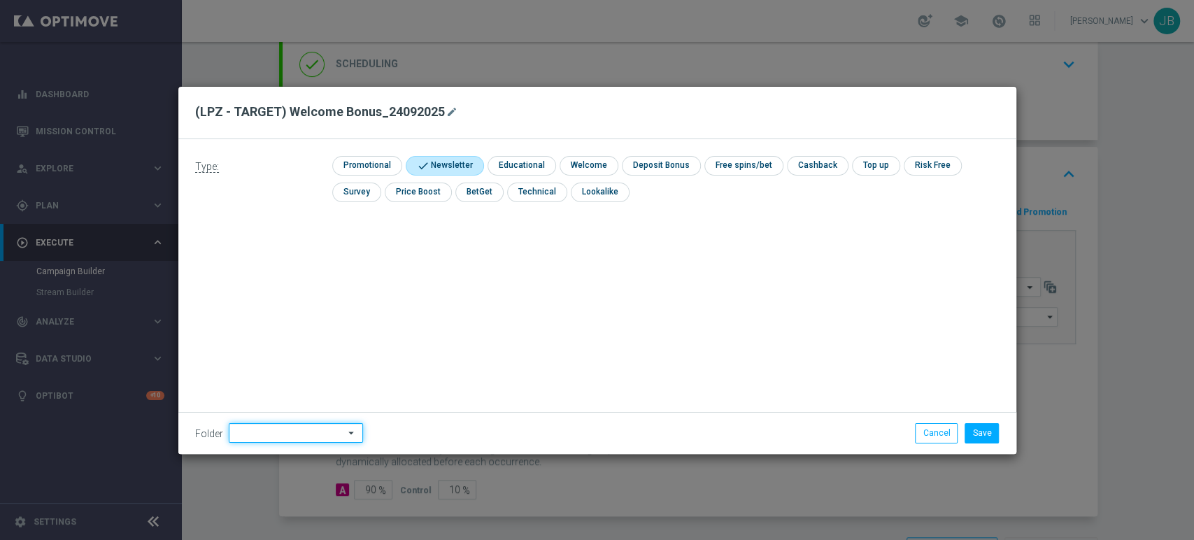
click at [295, 433] on input at bounding box center [296, 433] width 134 height 20
click at [280, 292] on div "[PERSON_NAME]" at bounding box center [294, 291] width 130 height 20
type input "[PERSON_NAME]"
click at [984, 431] on button "Save" at bounding box center [981, 433] width 34 height 20
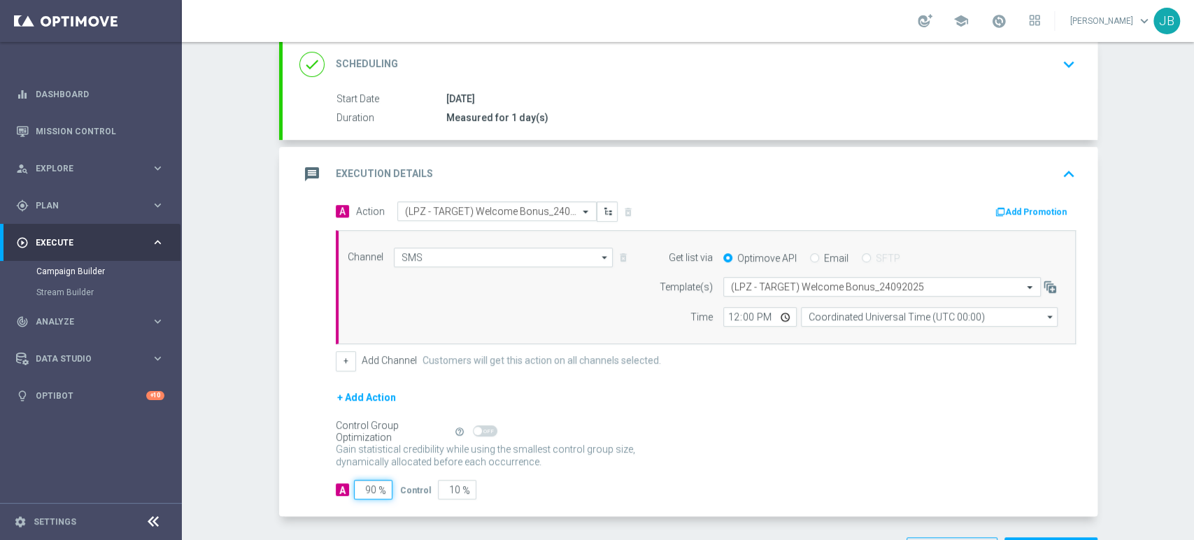
click at [364, 491] on input "90" at bounding box center [373, 490] width 38 height 20
type input "0"
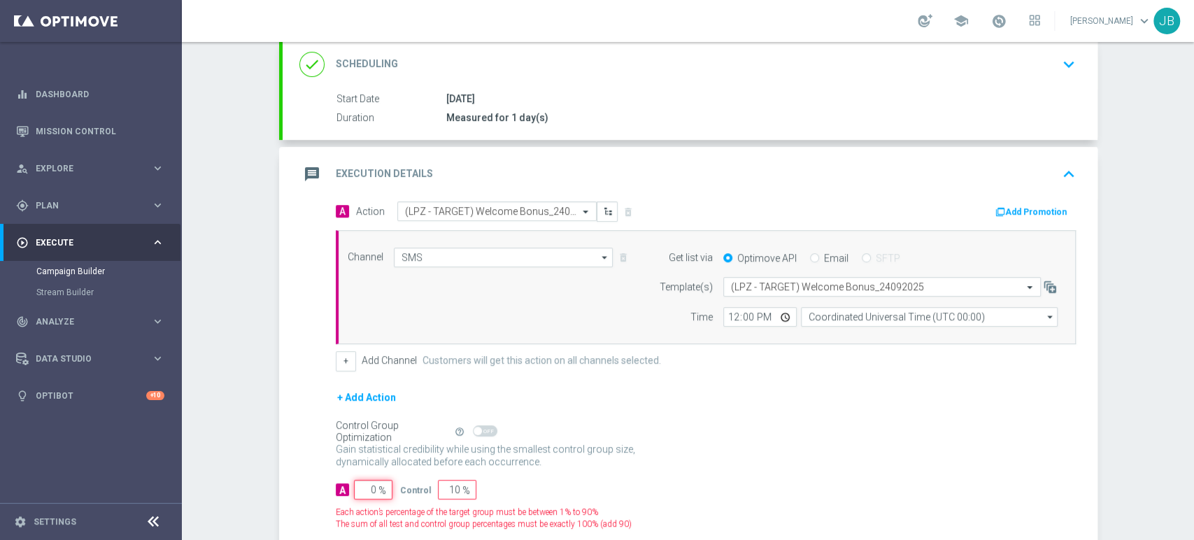
type input "100"
type input "10"
type input "90"
type input "100"
type input "0"
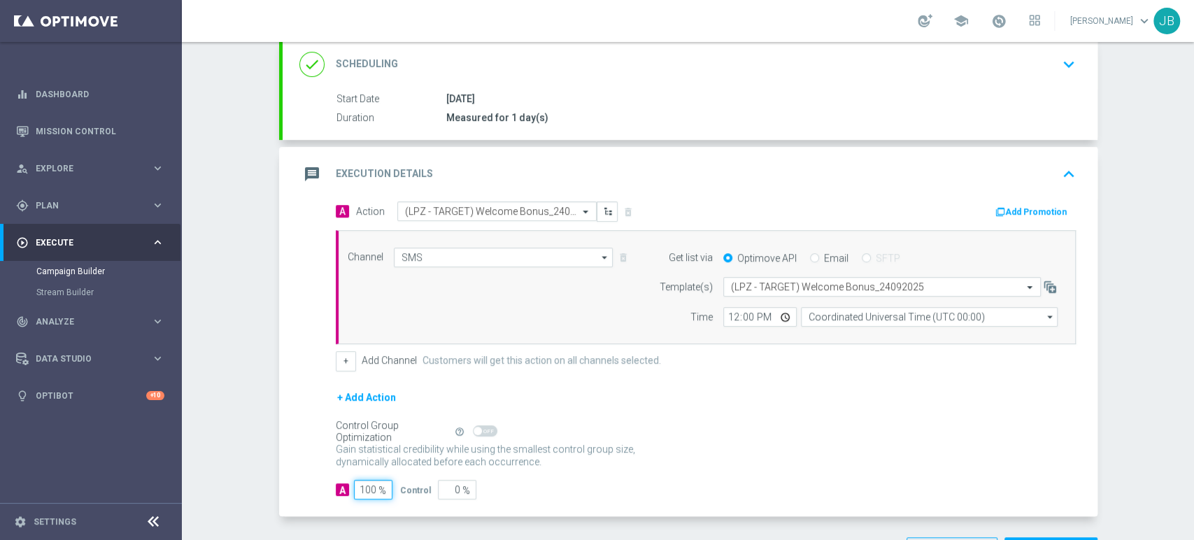
type input "100"
click at [724, 311] on input "12:00" at bounding box center [759, 317] width 73 height 20
type input "09:11"
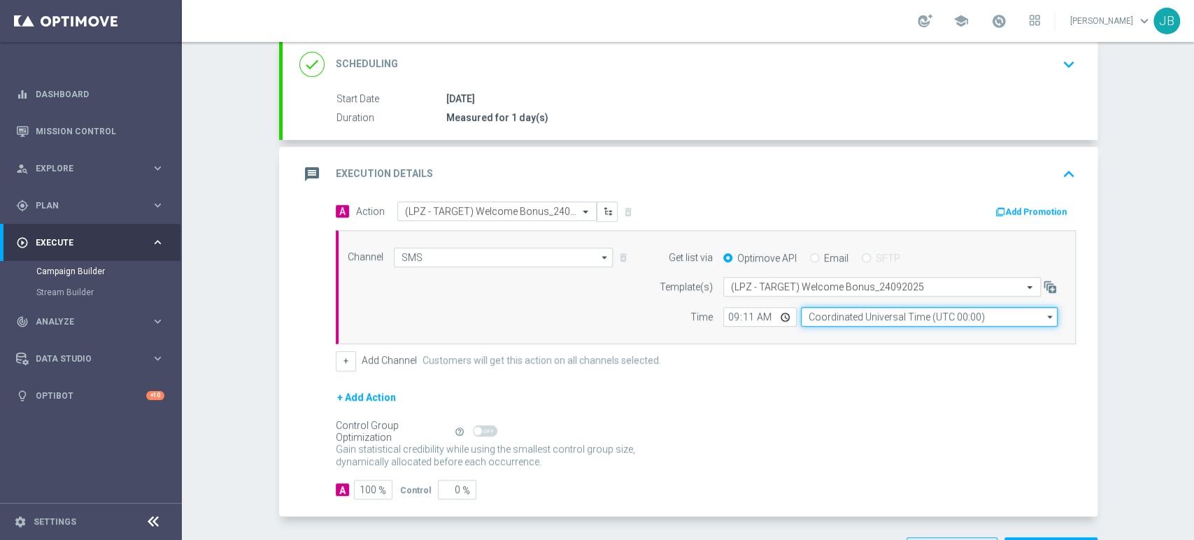
click at [828, 310] on input "Coordinated Universal Time (UTC 00:00)" at bounding box center [929, 317] width 257 height 20
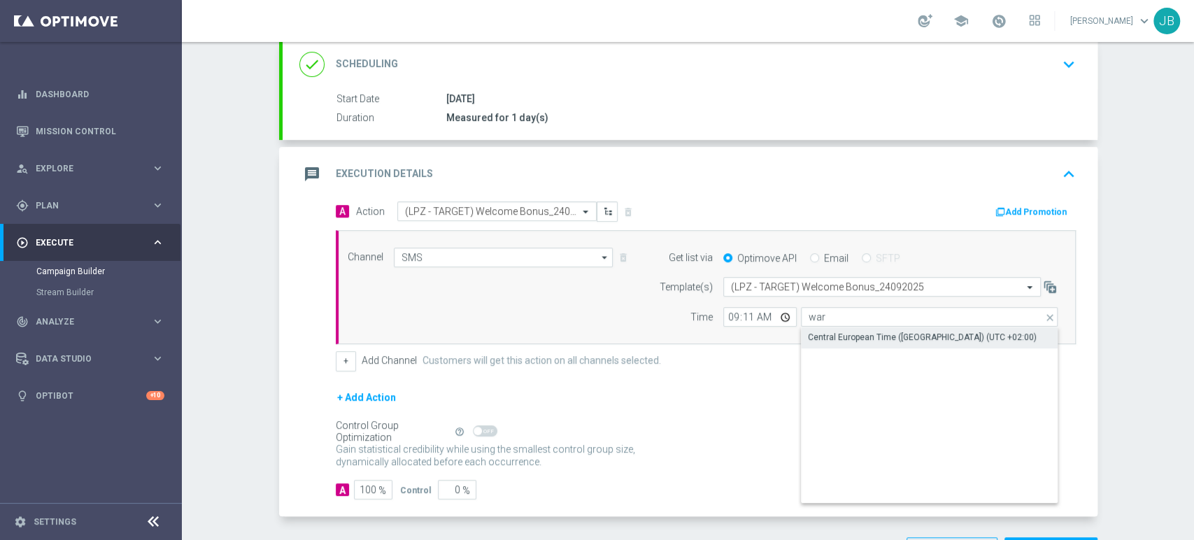
click at [840, 336] on div "Central European Time ([GEOGRAPHIC_DATA]) (UTC +02:00)" at bounding box center [922, 337] width 229 height 13
type input "Central European Time ([GEOGRAPHIC_DATA]) (UTC +02:00)"
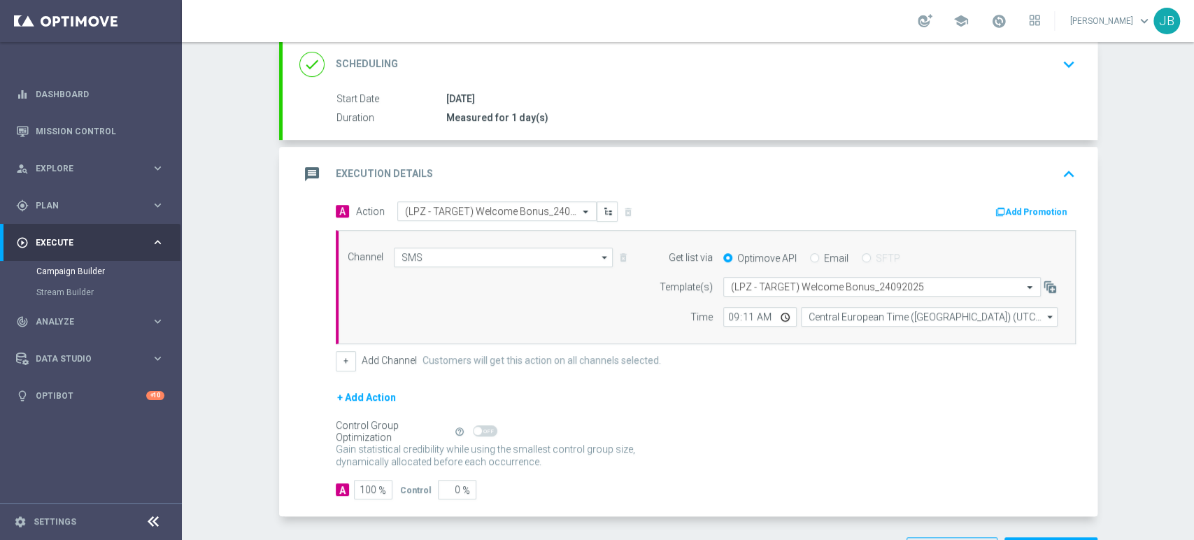
scroll to position [16, 0]
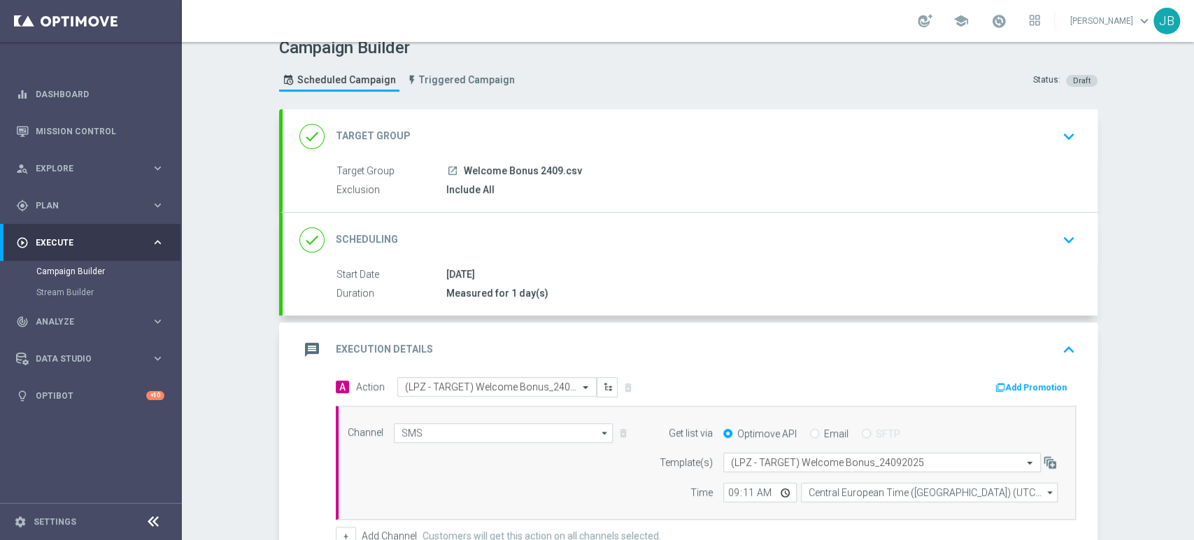
click at [1192, 128] on div "Campaign Builder Scheduled Campaign Triggered Campaign Status: Draft done Targe…" at bounding box center [688, 291] width 1012 height 498
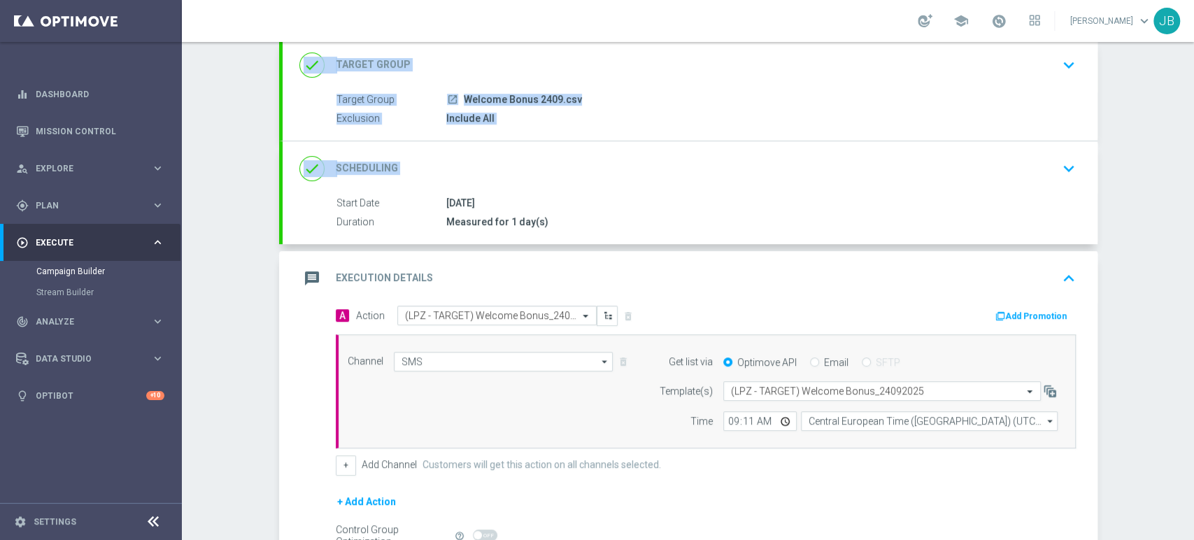
scroll to position [94, 0]
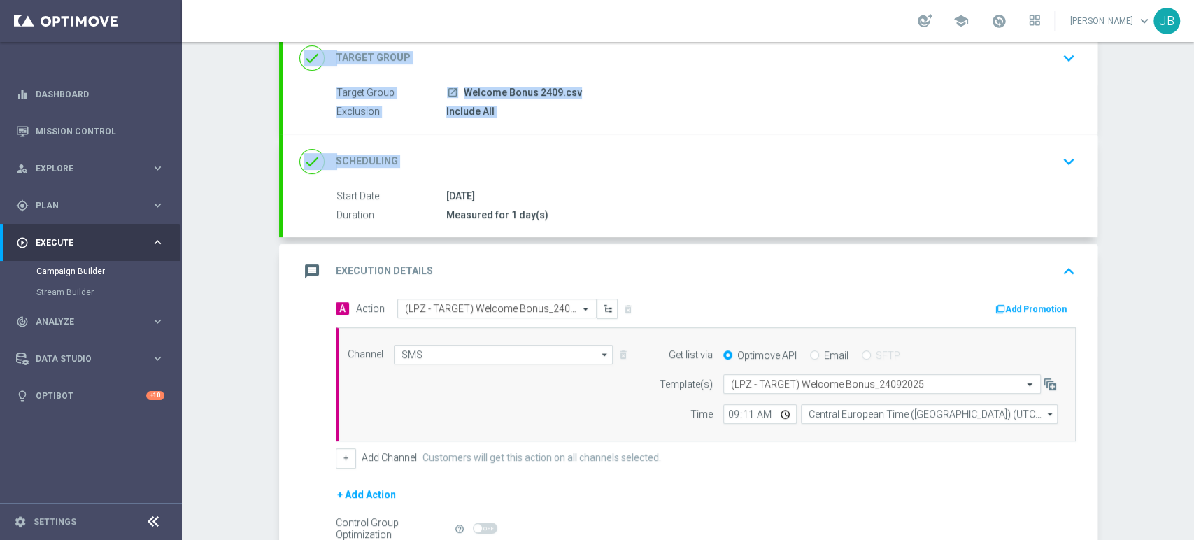
drag, startPoint x: 1192, startPoint y: 127, endPoint x: 1192, endPoint y: 189, distance: 61.5
click at [1192, 189] on div "Campaign Builder Scheduled Campaign Triggered Campaign Status: Draft done Targe…" at bounding box center [688, 291] width 1012 height 498
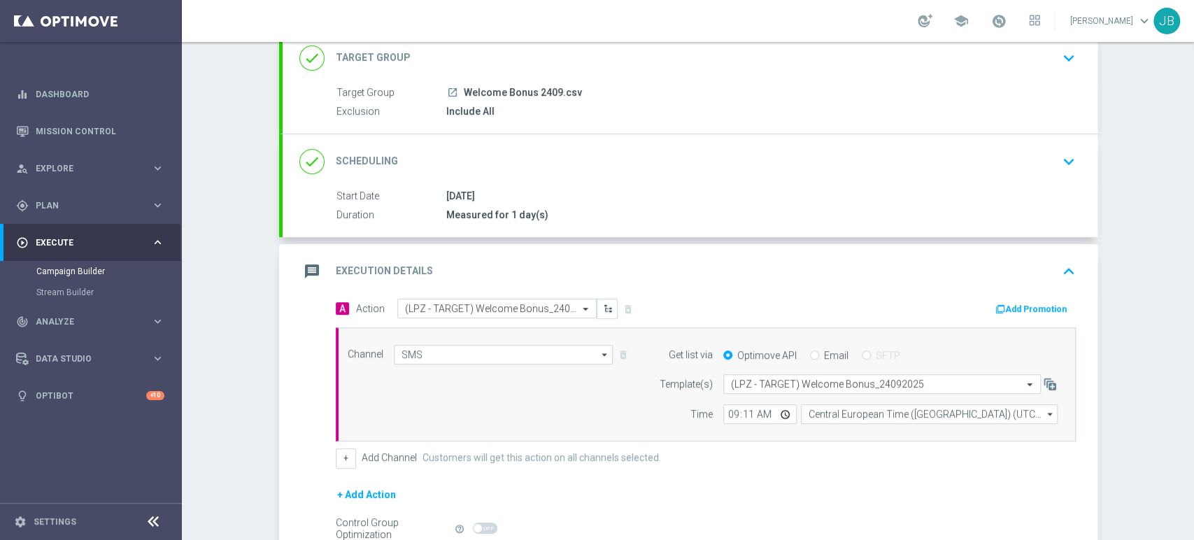
click at [1155, 211] on div "Campaign Builder Scheduled Campaign Triggered Campaign Status: Draft done Targe…" at bounding box center [688, 291] width 1012 height 498
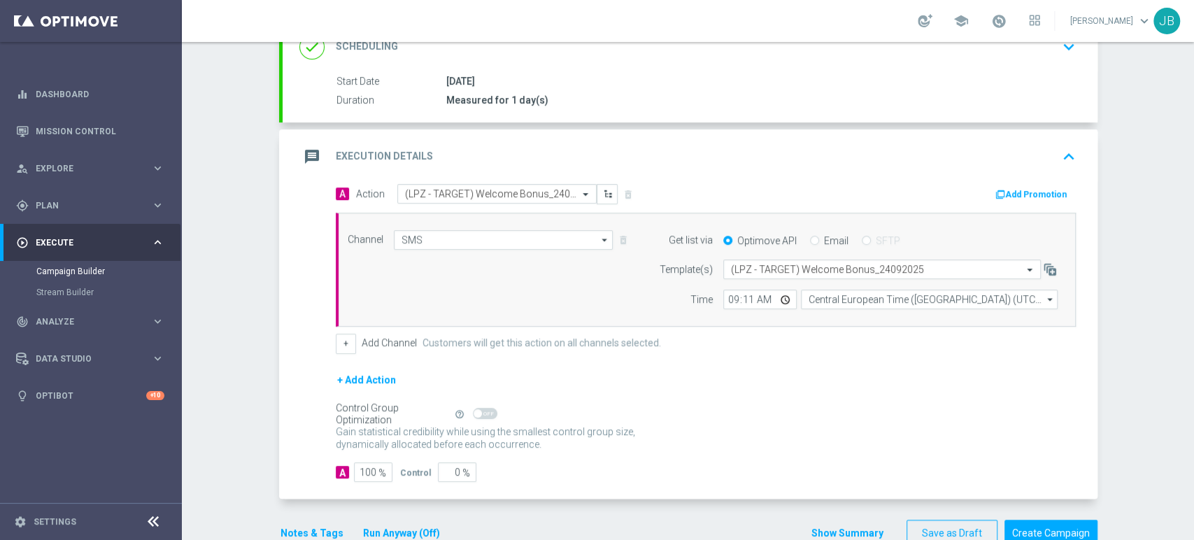
scroll to position [223, 0]
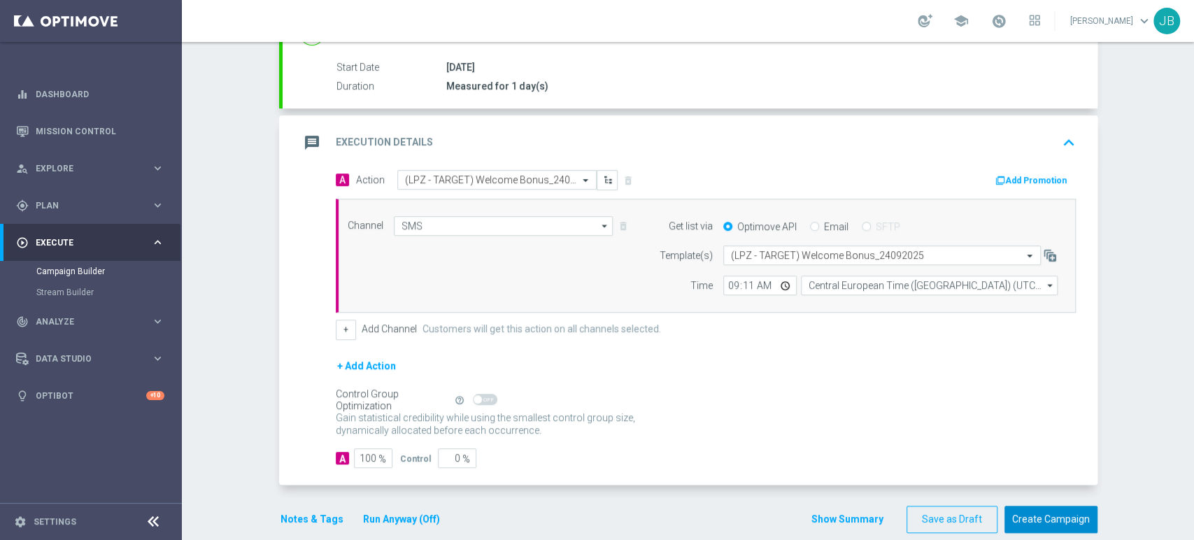
click at [1038, 519] on button "Create Campaign" at bounding box center [1050, 519] width 93 height 27
